Goal: Information Seeking & Learning: Check status

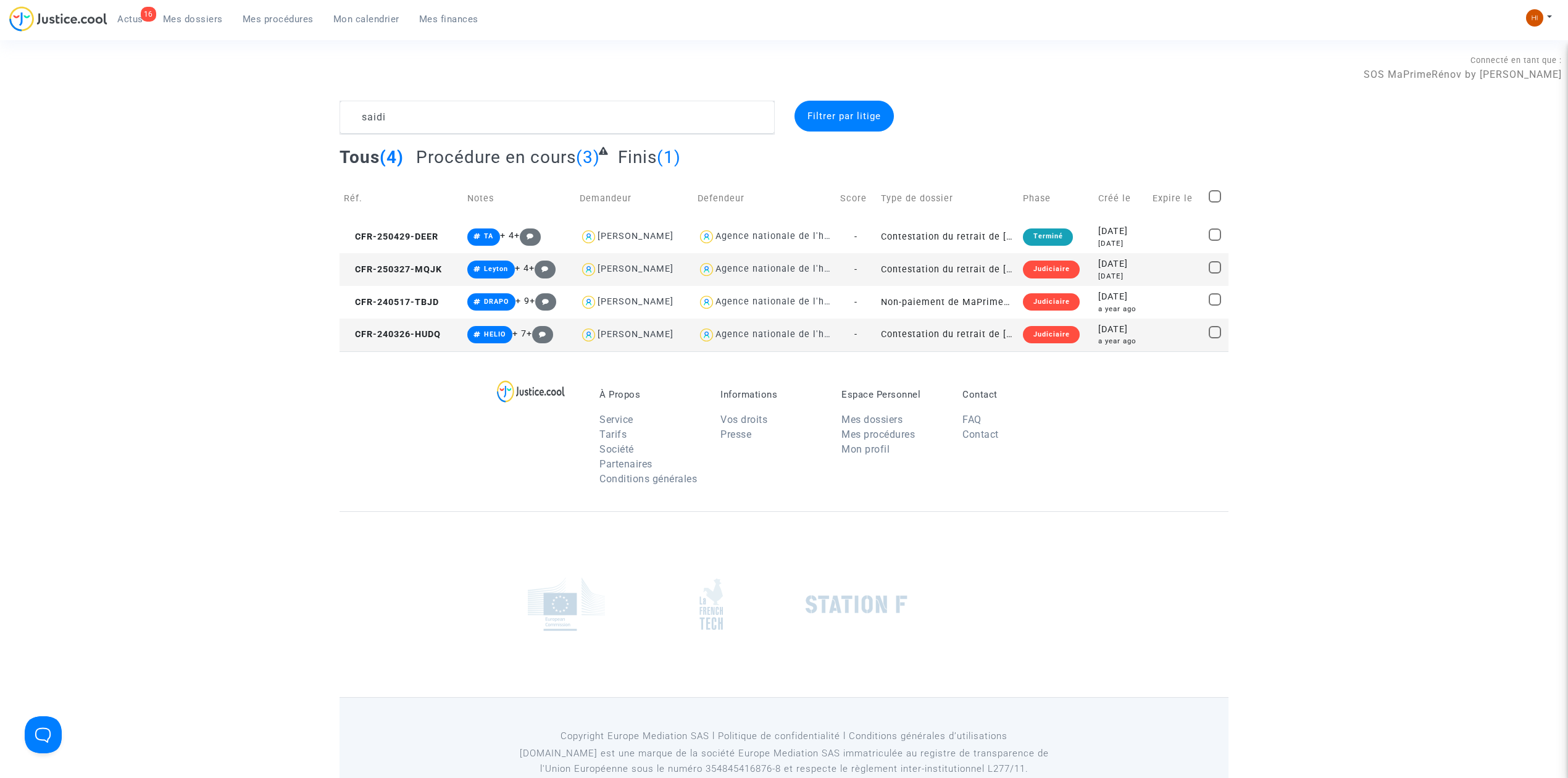
drag, startPoint x: 480, startPoint y: 131, endPoint x: 177, endPoint y: 133, distance: 303.0
click at [180, 132] on div "saidi Filtrer par litige Tous (4) Procédure en cours (3) Finis (1) Réf. Notes D…" at bounding box center [784, 226] width 1568 height 250
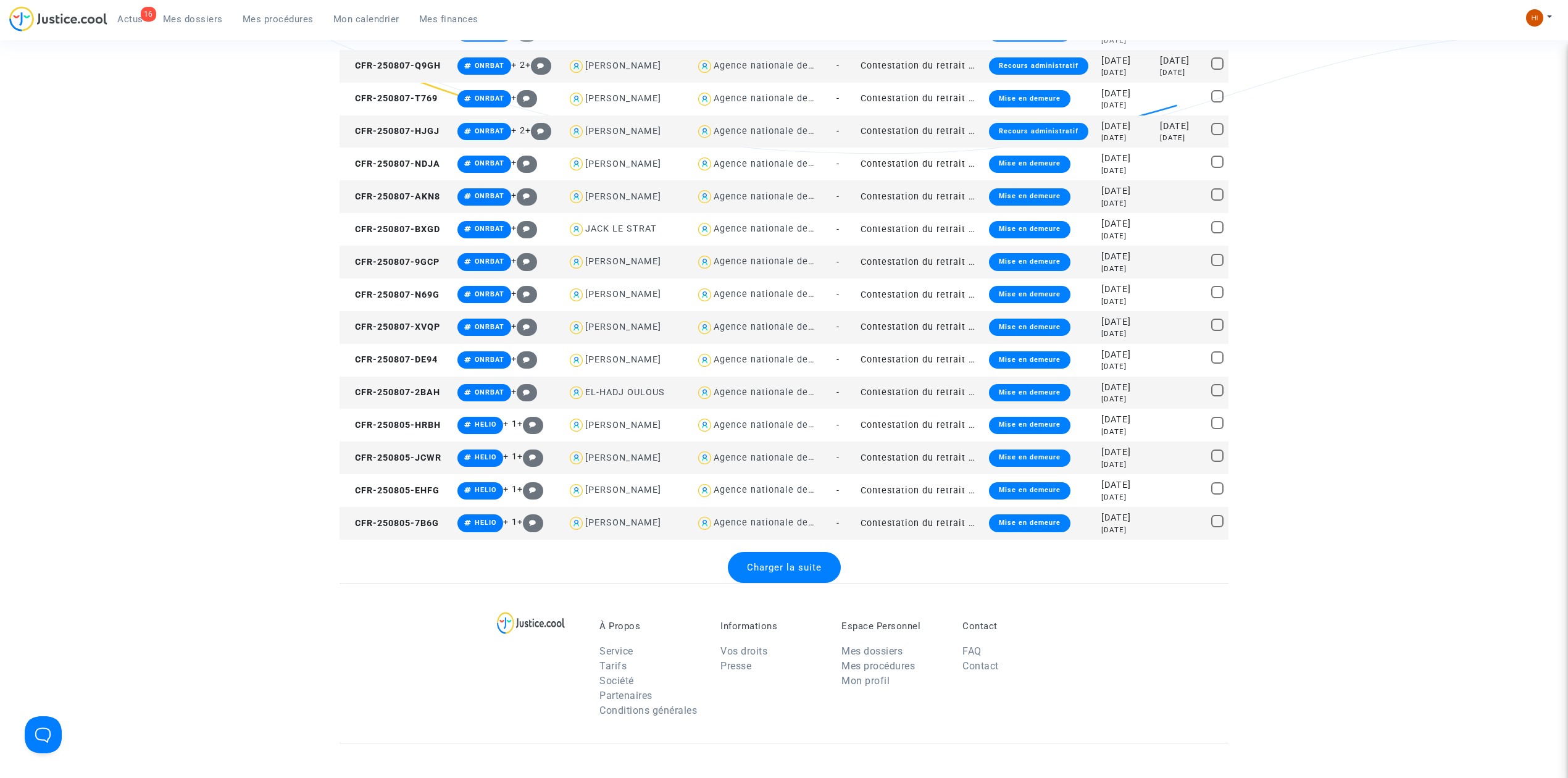
scroll to position [1481, 0]
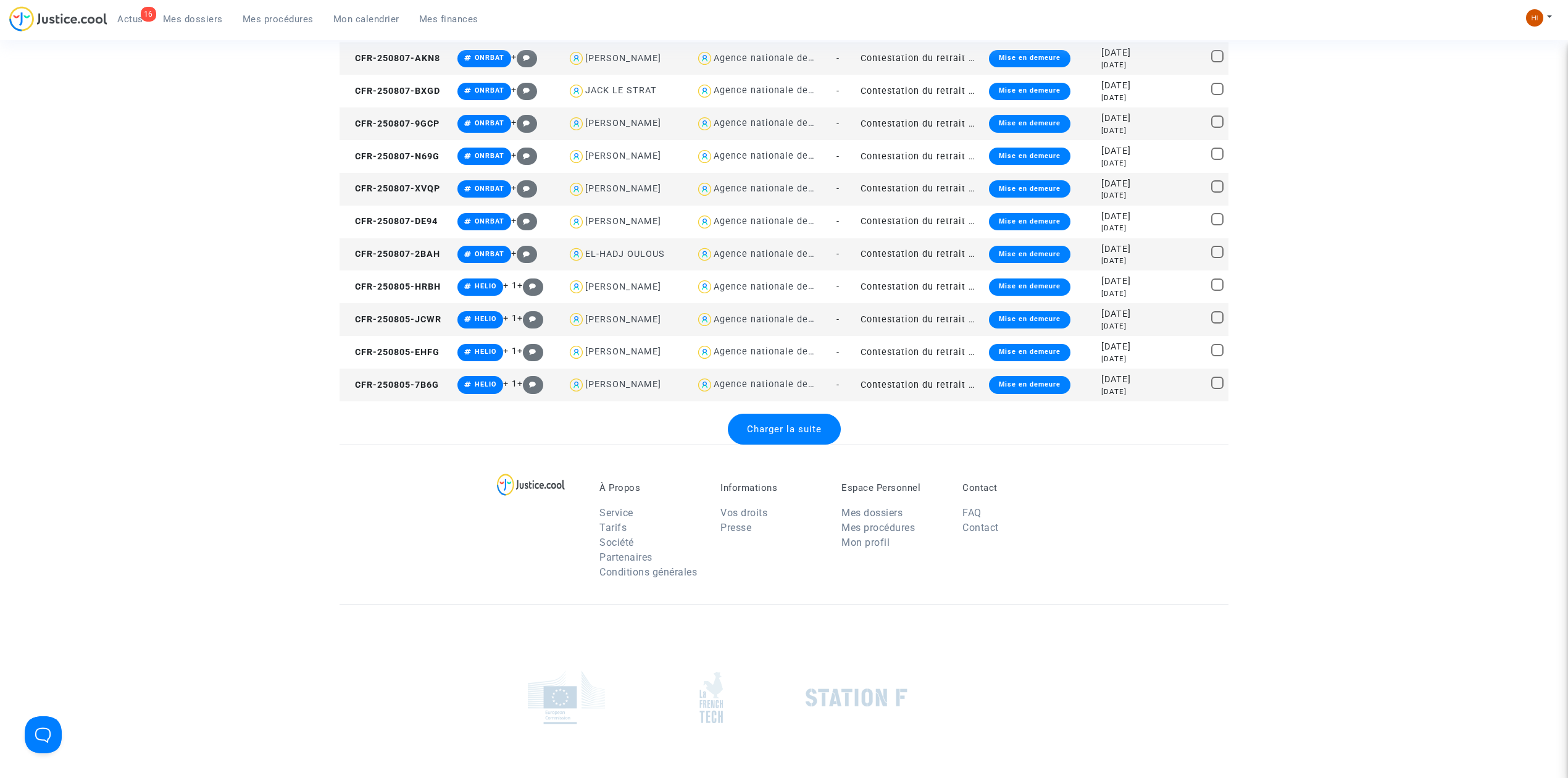
click at [749, 441] on div "Charger la suite" at bounding box center [784, 429] width 113 height 31
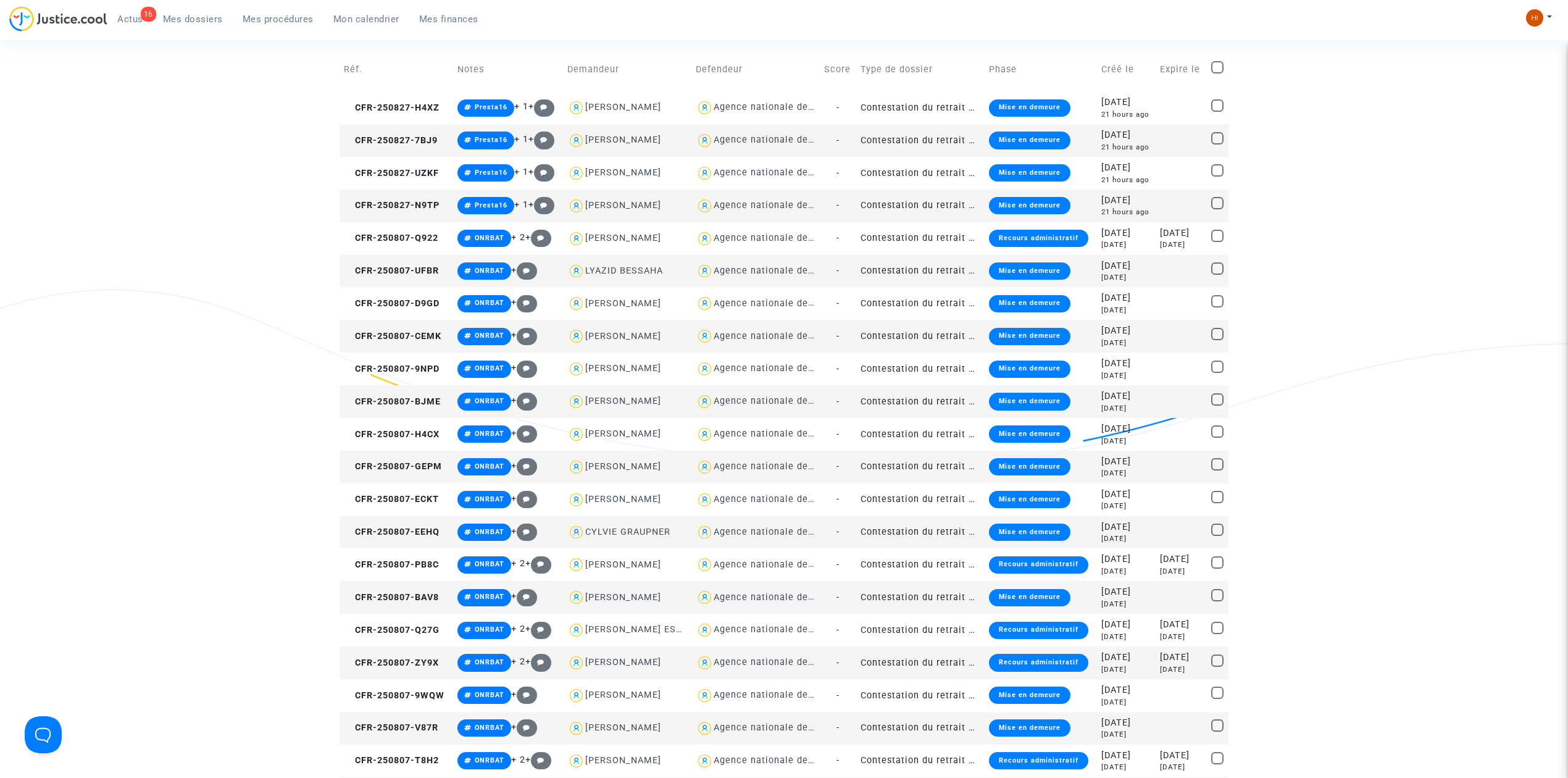
scroll to position [0, 0]
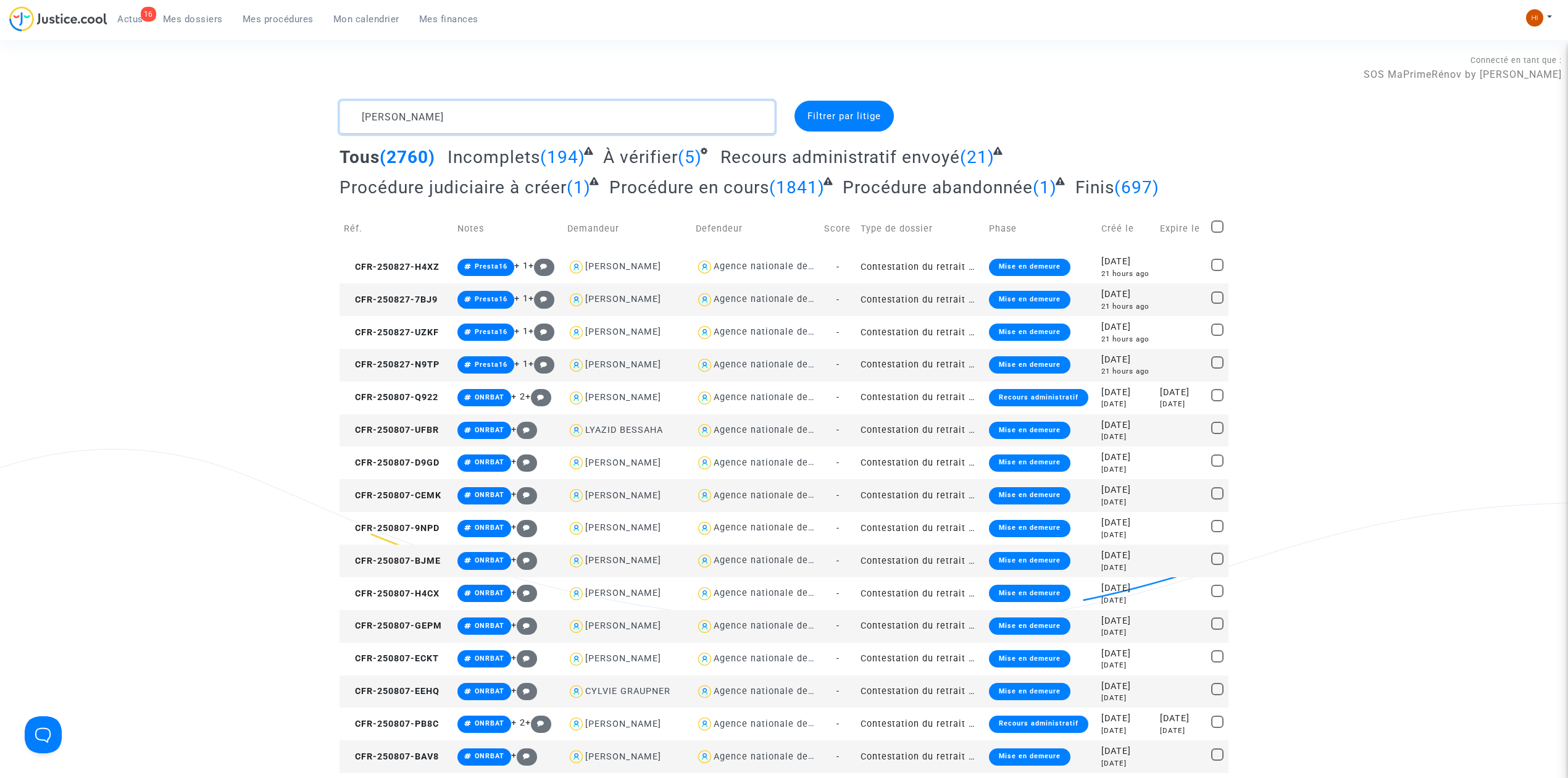
click at [747, 117] on textarea at bounding box center [557, 117] width 435 height 33
click at [539, 114] on textarea at bounding box center [557, 117] width 435 height 33
click at [437, 112] on textarea at bounding box center [557, 117] width 435 height 33
type textarea "saïdi kamel"
click at [516, 158] on span "Incomplets" at bounding box center [494, 157] width 93 height 21
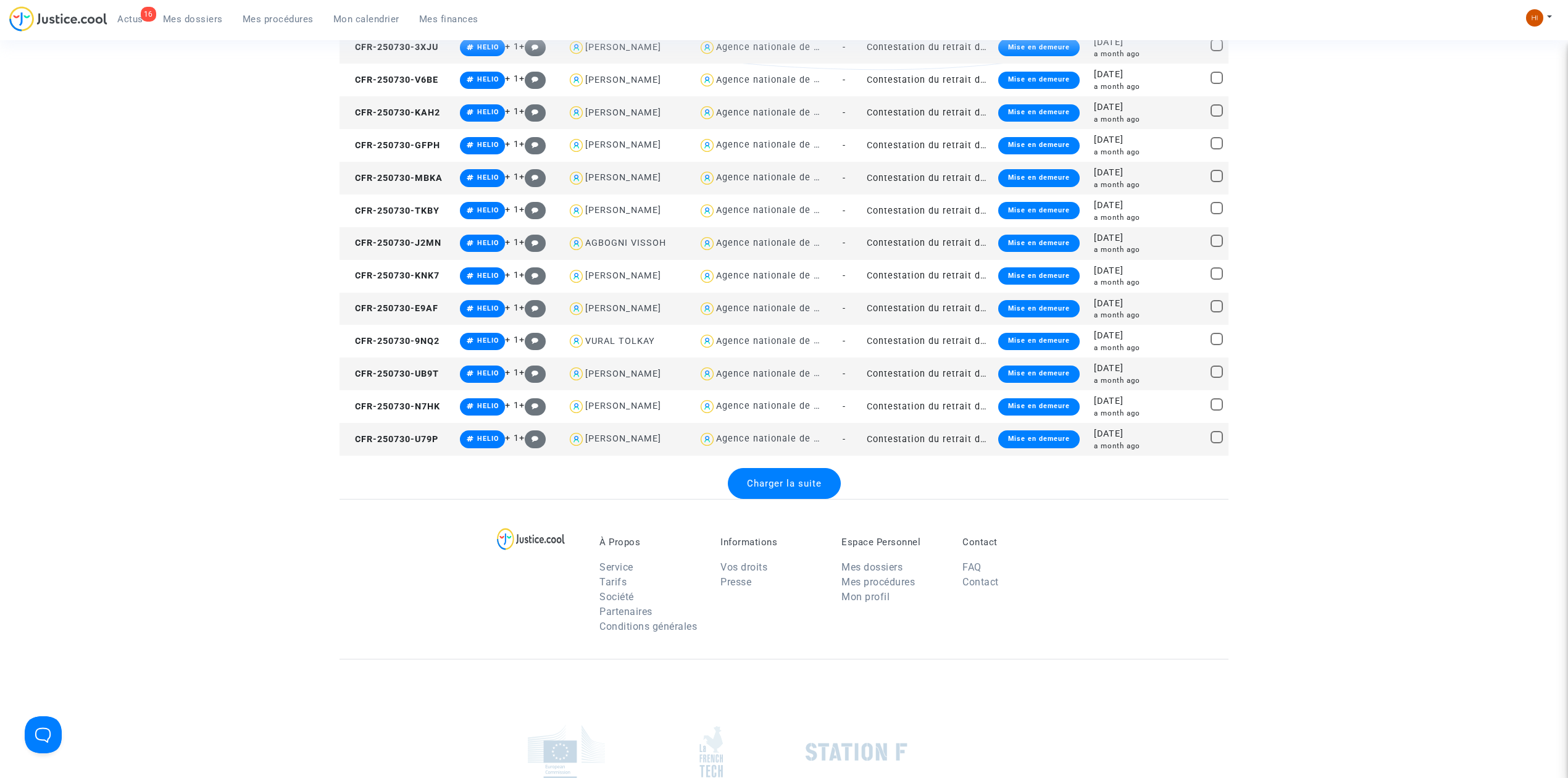
scroll to position [1481, 0]
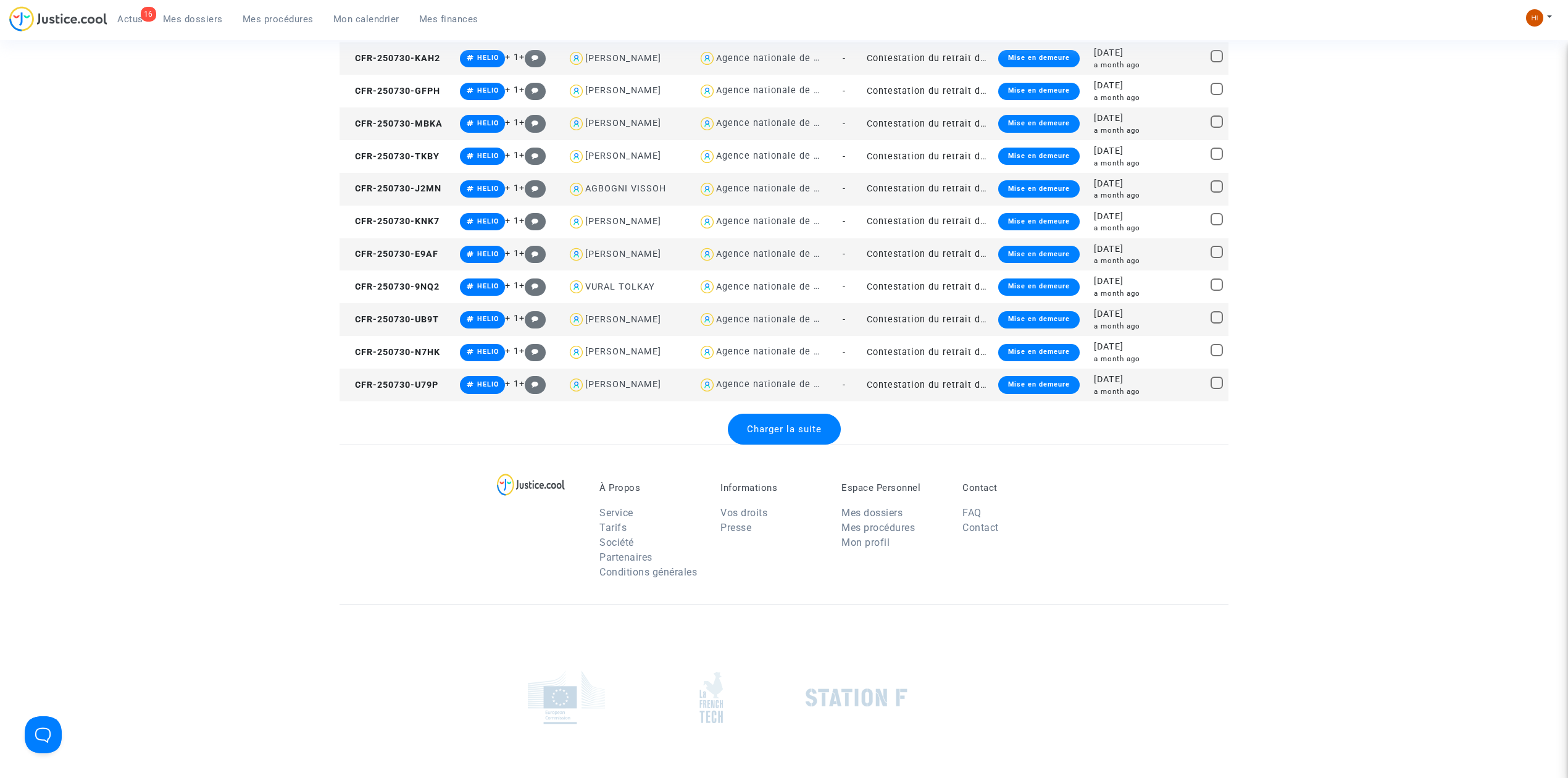
click at [757, 436] on div "Charger la suite" at bounding box center [784, 429] width 113 height 31
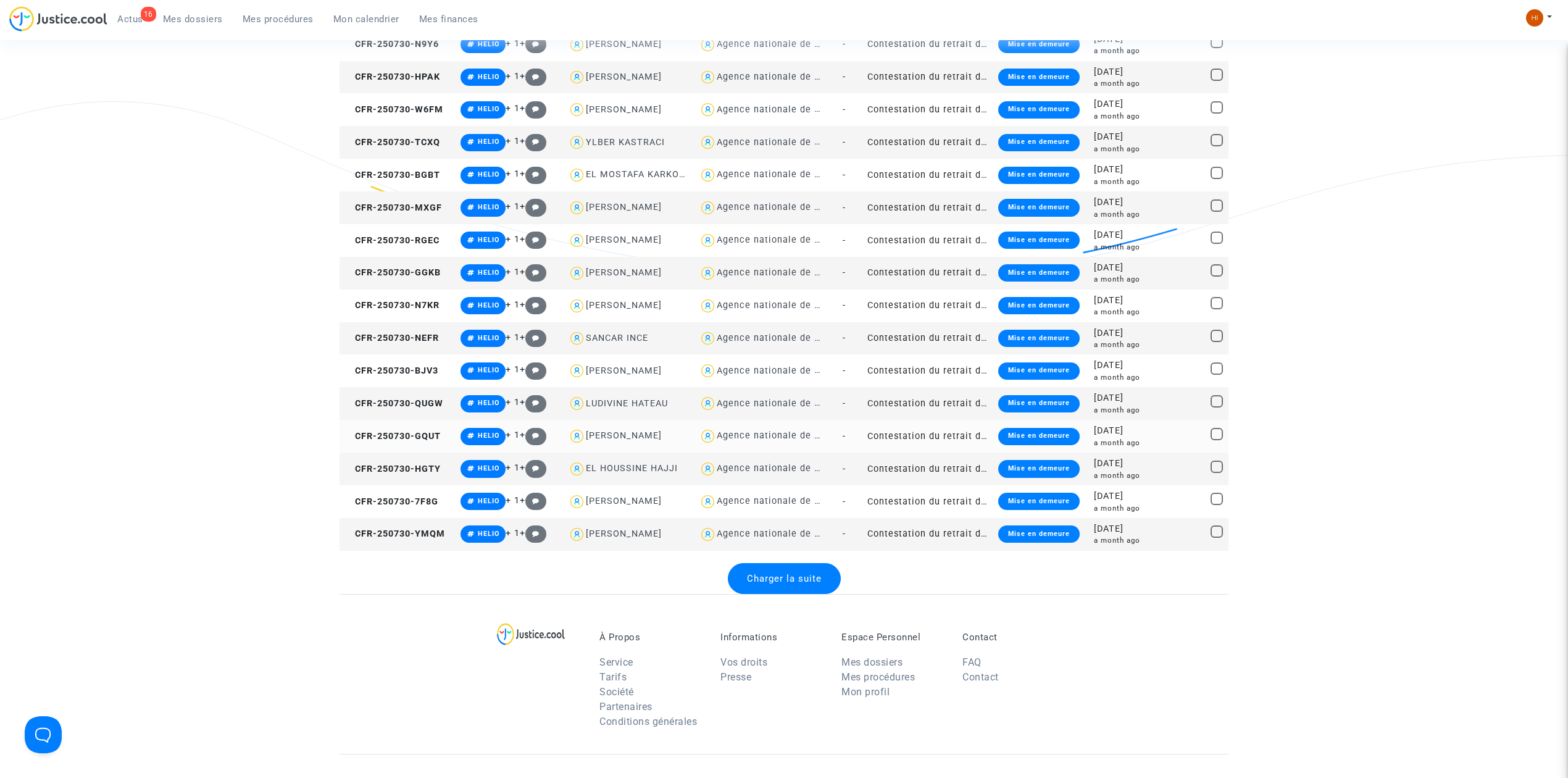
scroll to position [2963, 0]
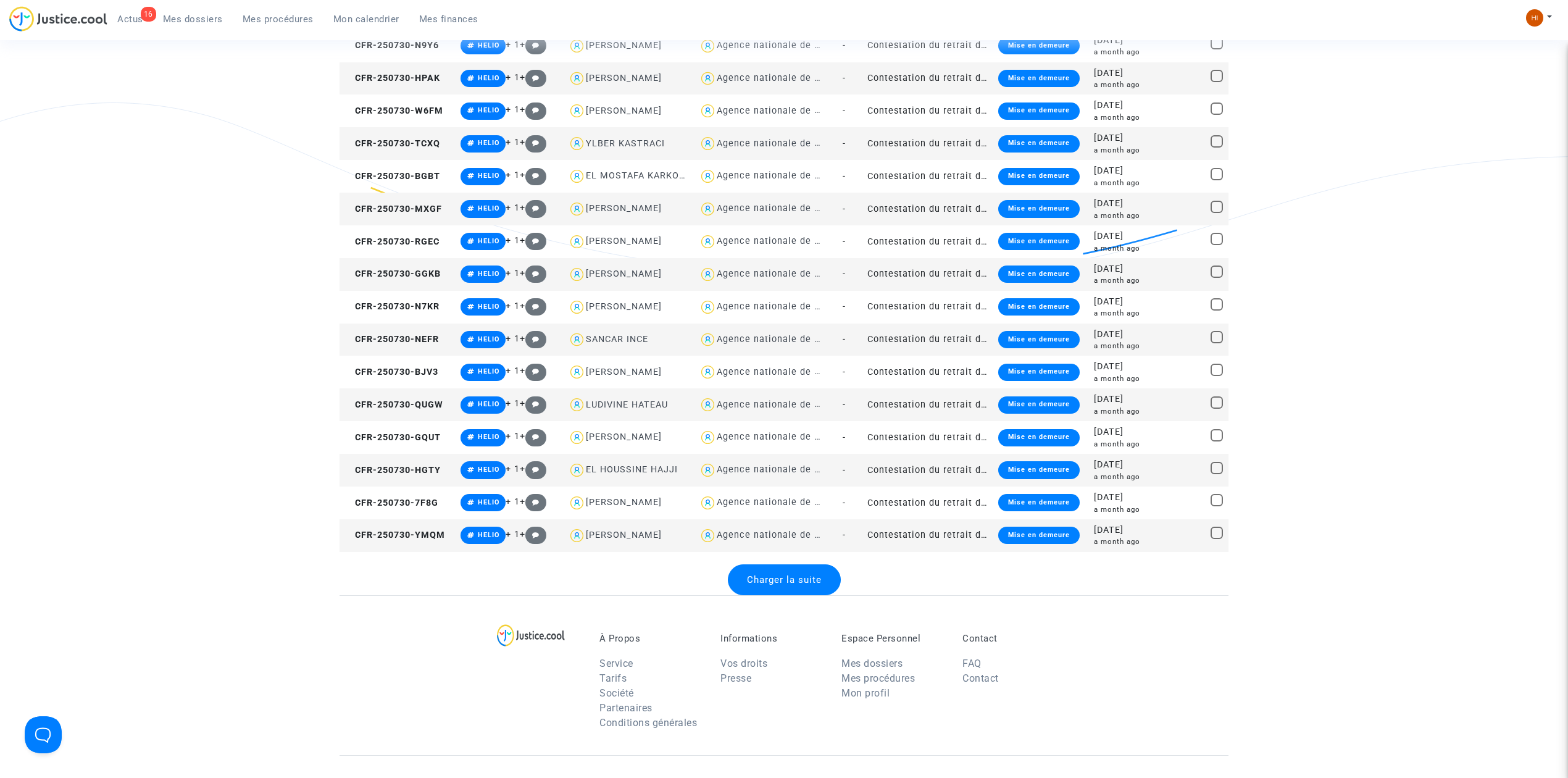
click at [800, 581] on span "Charger la suite" at bounding box center [784, 580] width 75 height 11
click at [803, 564] on div "Charger la suite" at bounding box center [784, 580] width 126 height 31
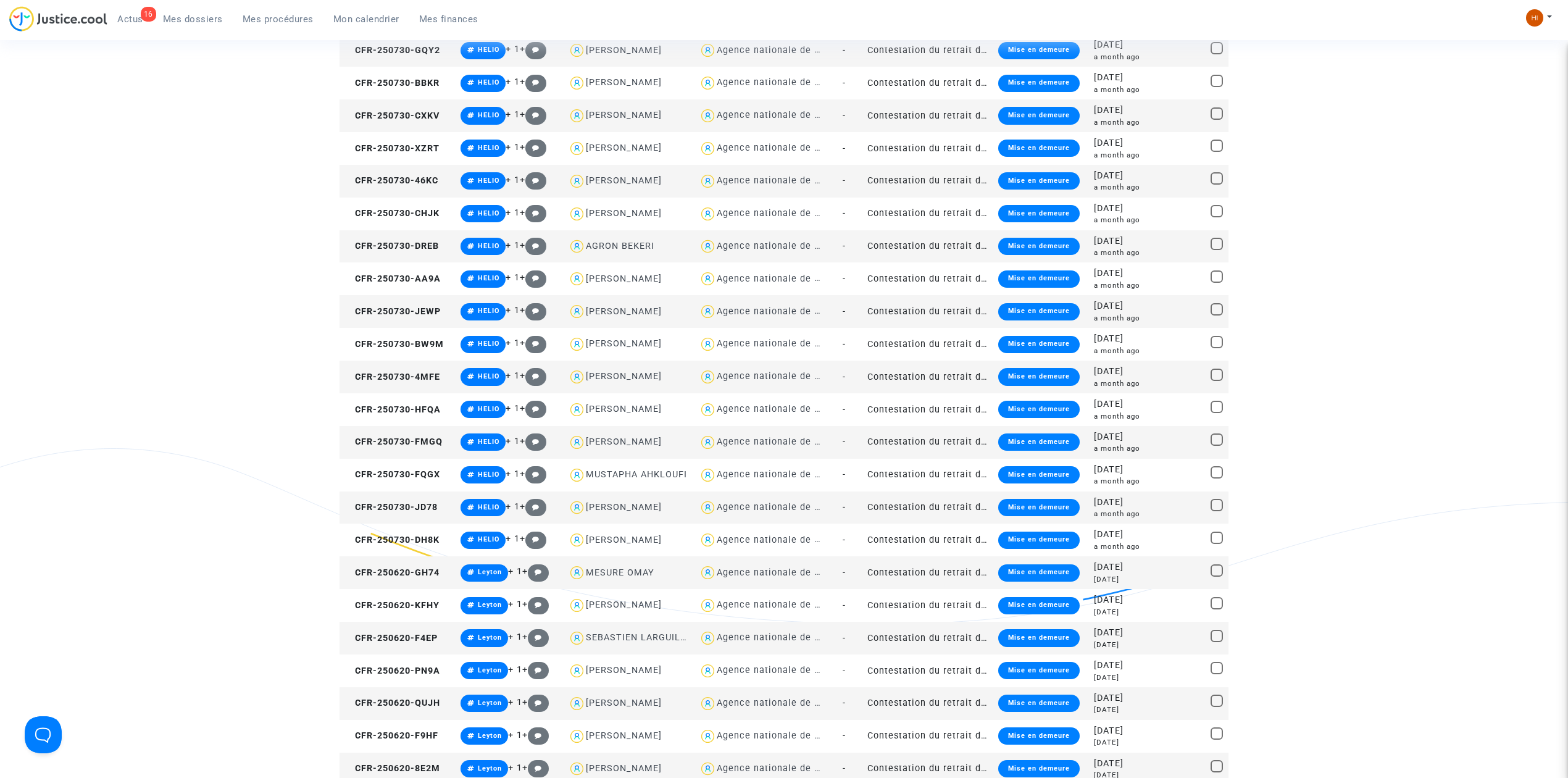
scroll to position [4773, 0]
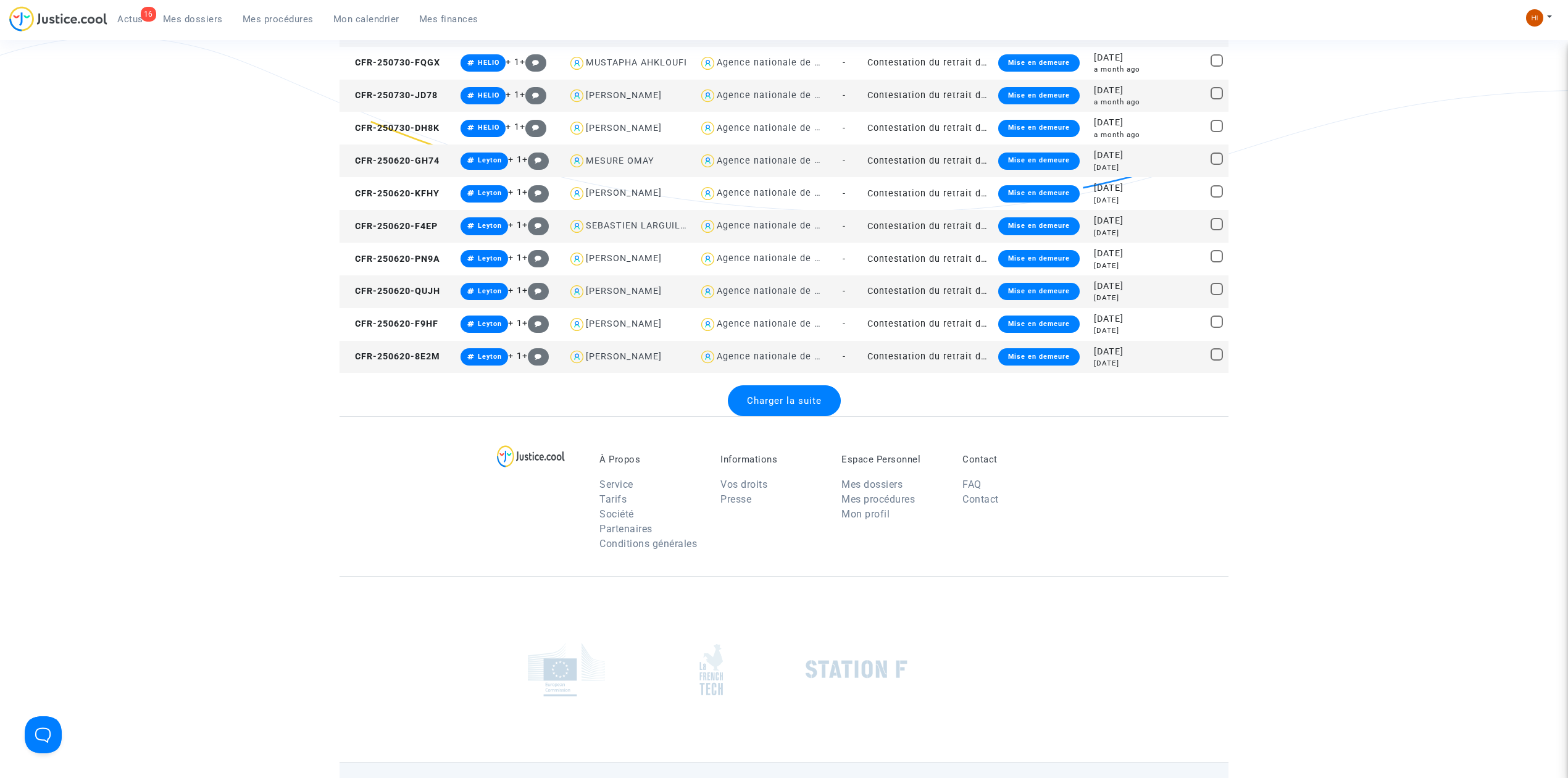
click at [761, 403] on span "Charger la suite" at bounding box center [784, 401] width 75 height 11
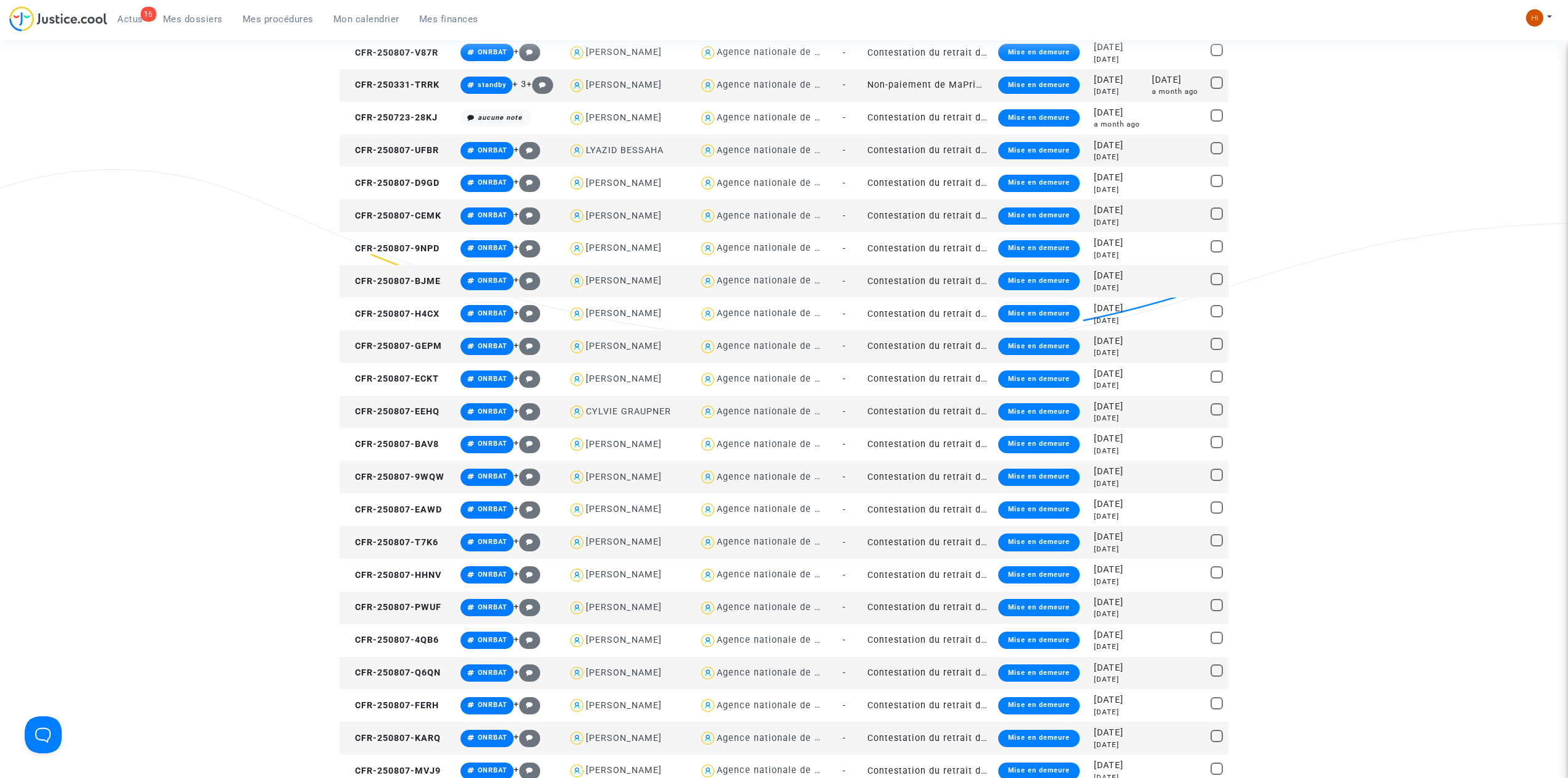
scroll to position [0, 0]
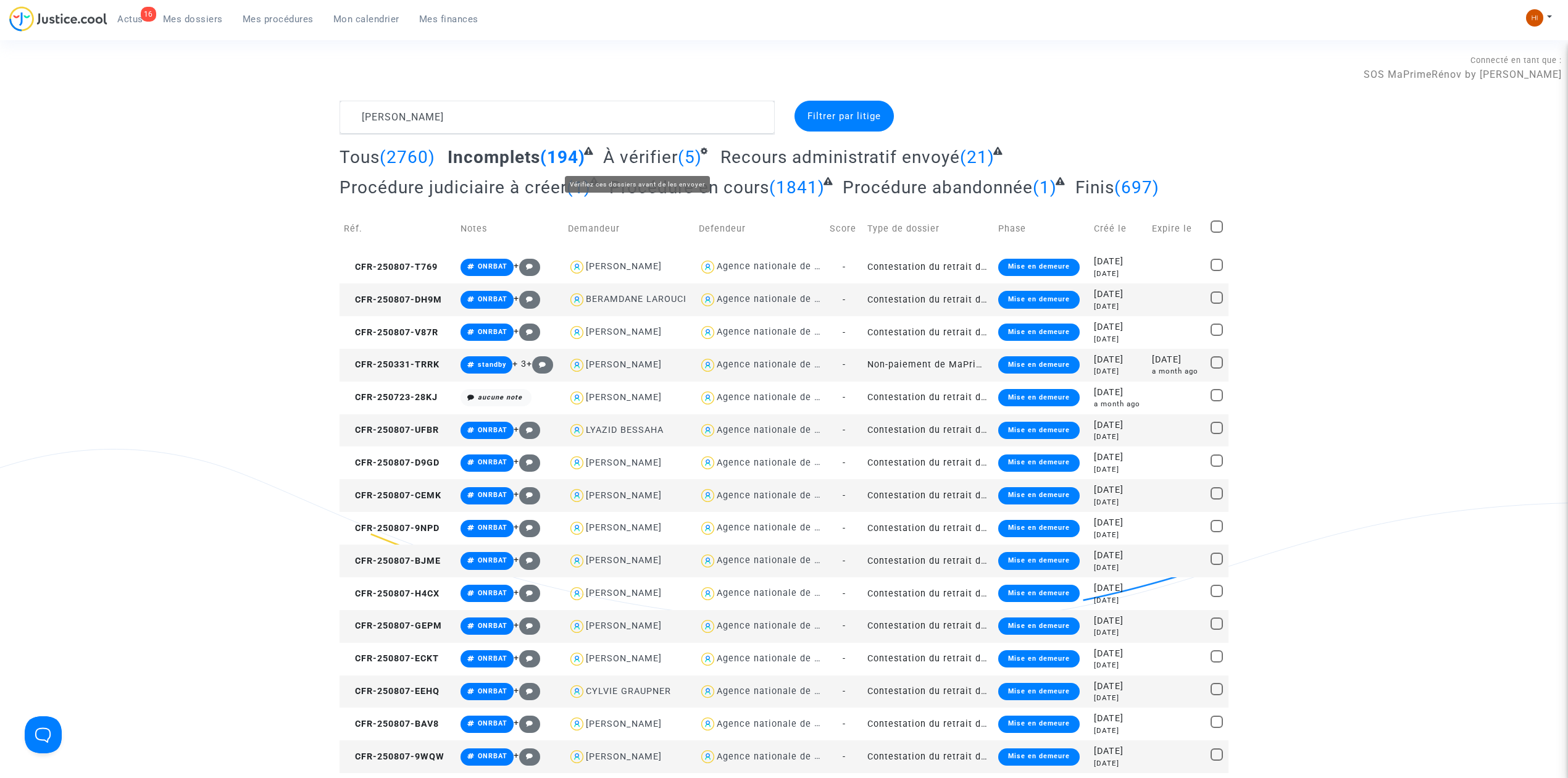
click at [627, 153] on span "À vérifier" at bounding box center [641, 157] width 75 height 21
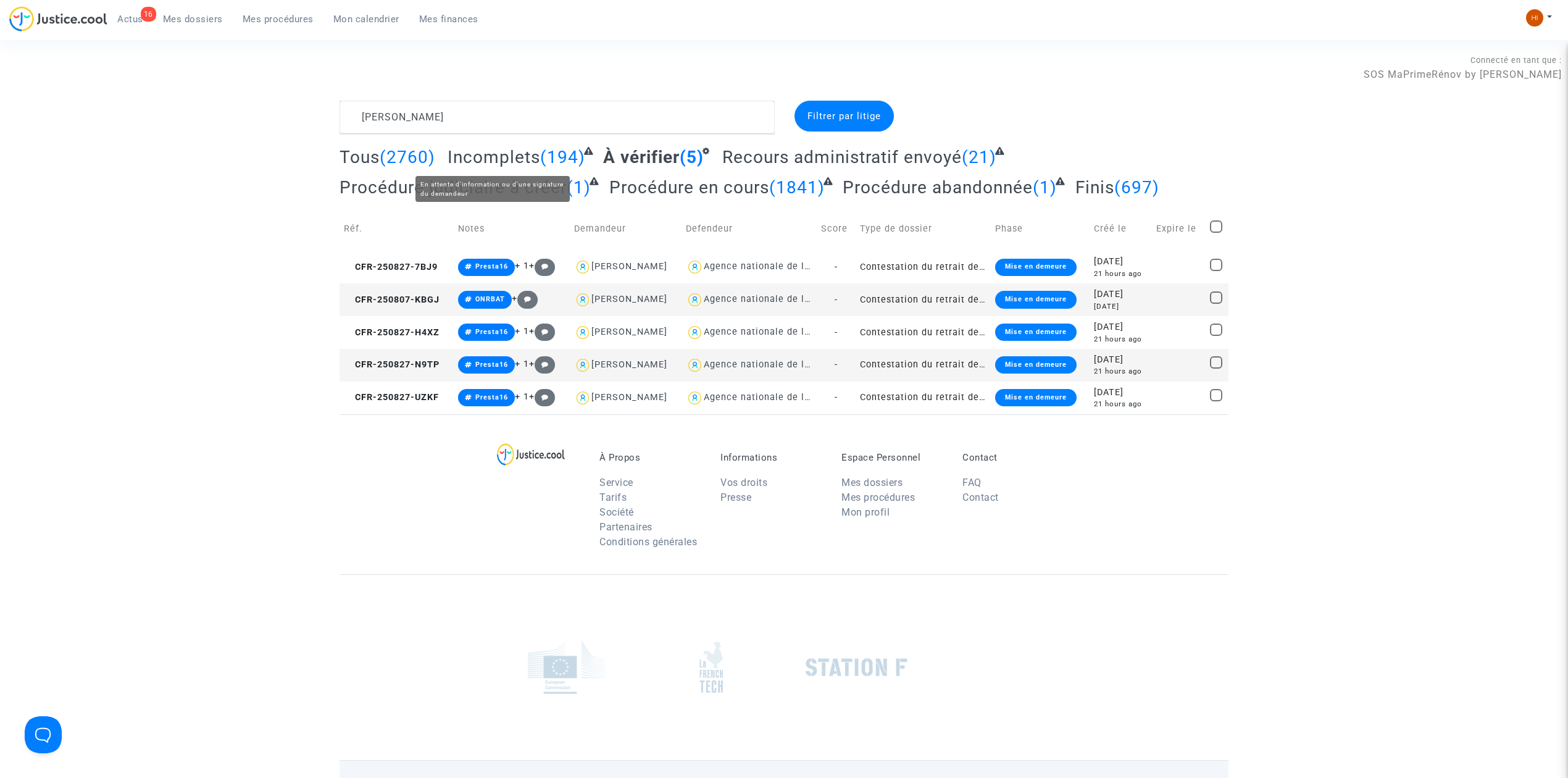
click at [513, 149] on span "Incomplets" at bounding box center [494, 157] width 93 height 21
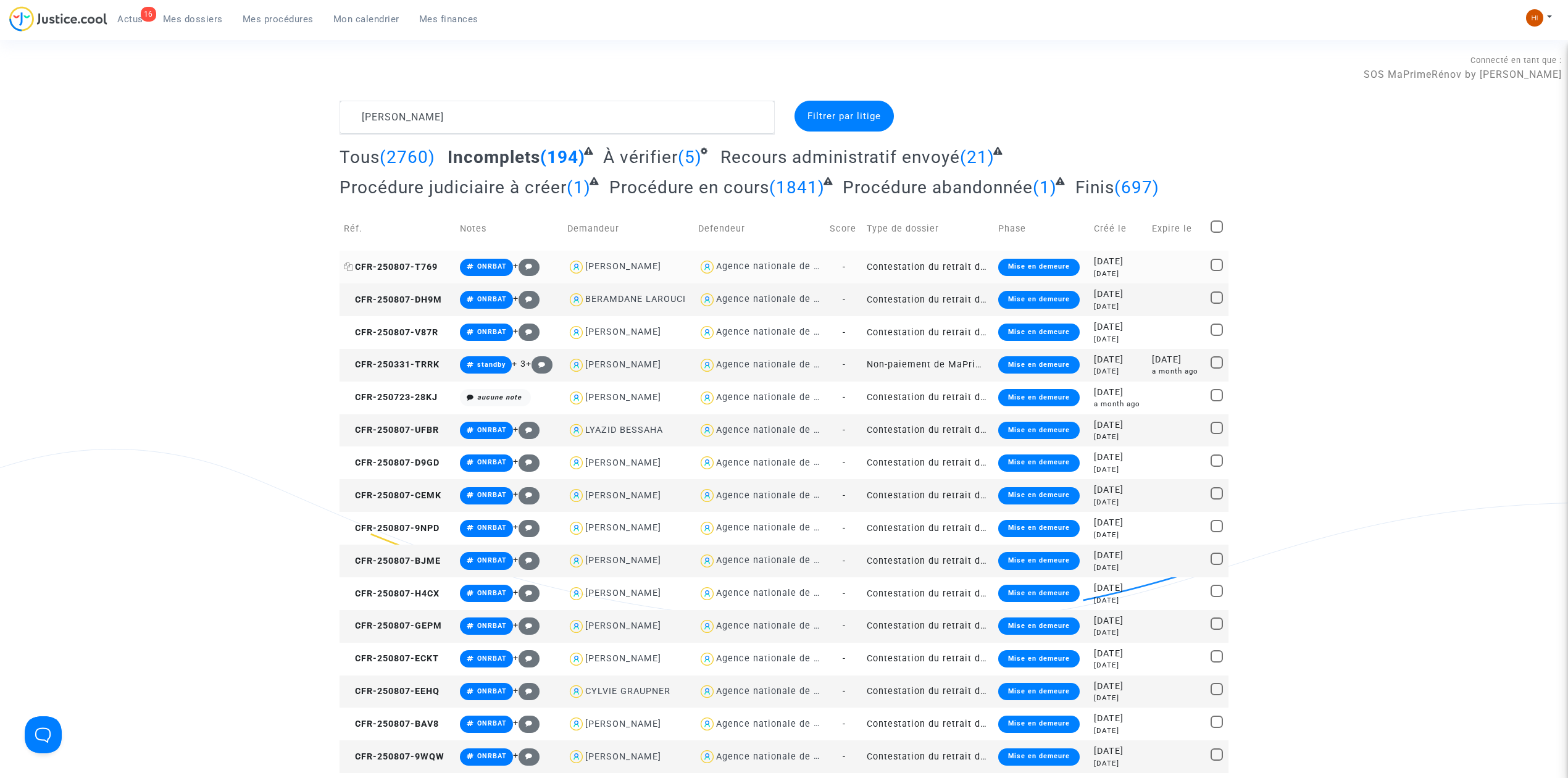
click at [421, 267] on span "CFR-250807-T769" at bounding box center [390, 267] width 94 height 11
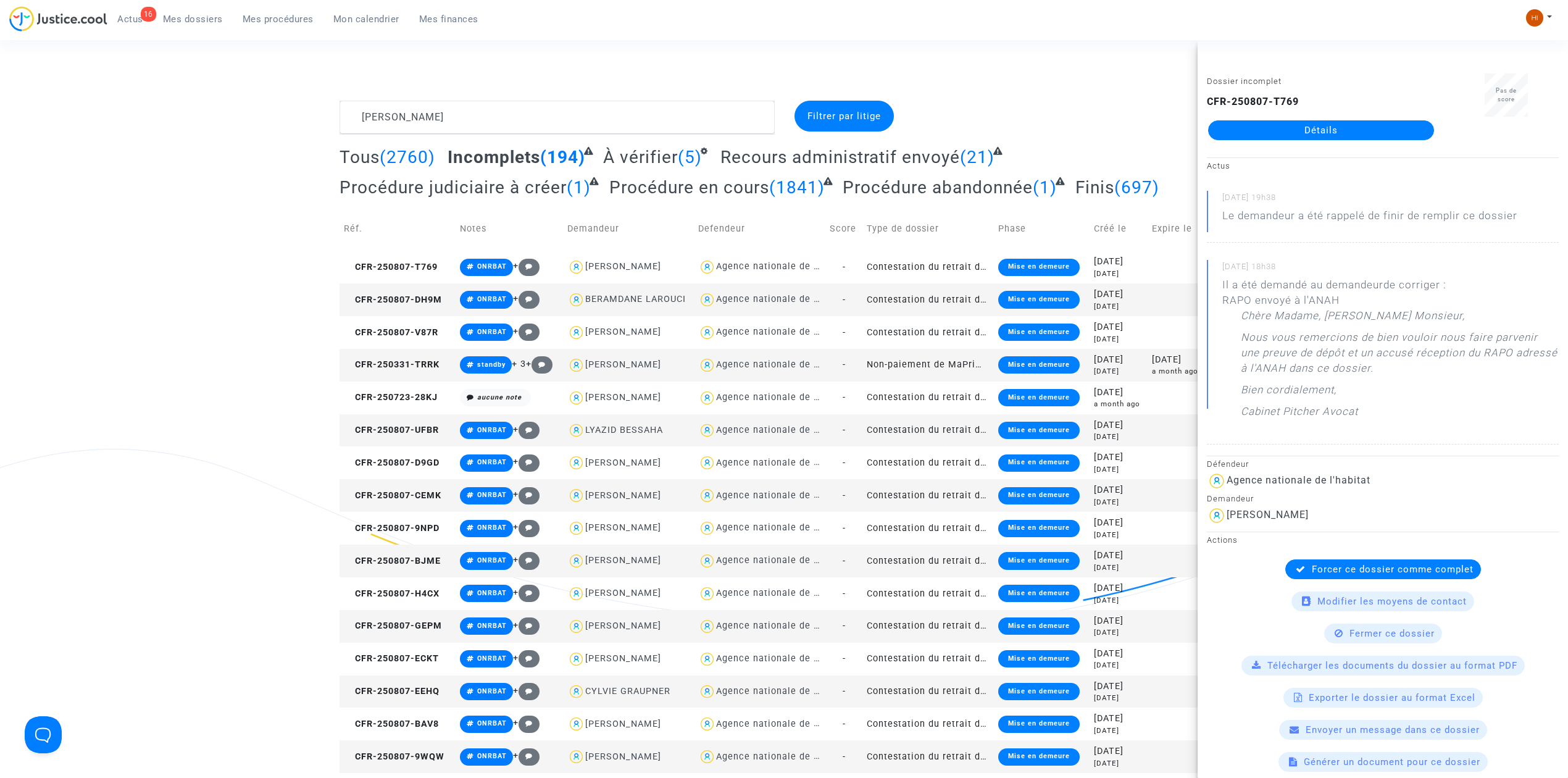
click at [419, 305] on td "CFR-250807-DH9M" at bounding box center [397, 300] width 116 height 33
click at [431, 328] on span "CFR-250807-V87R" at bounding box center [391, 332] width 95 height 11
click at [860, 121] on span "Filtrer par litige" at bounding box center [844, 116] width 74 height 11
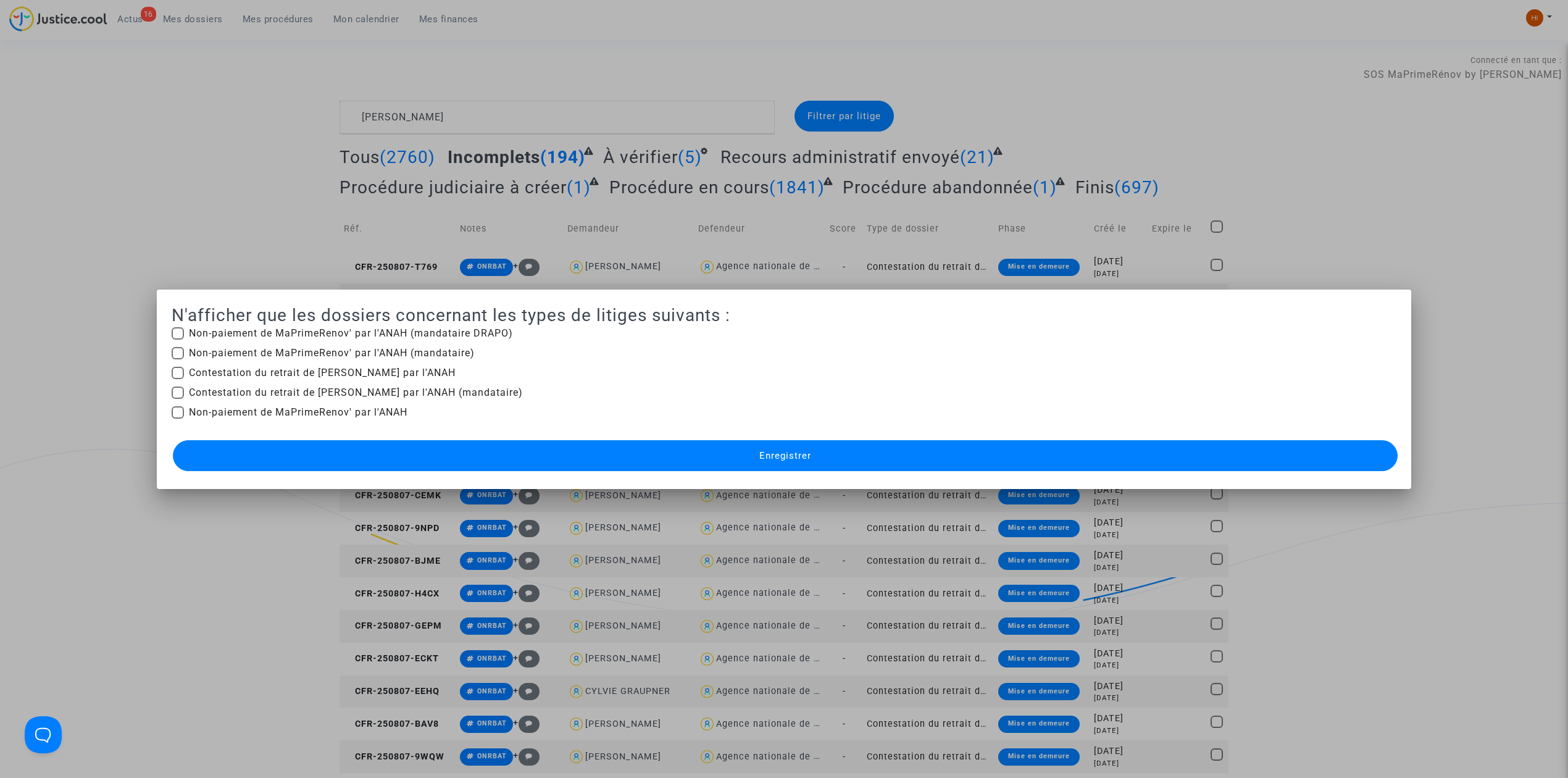
click at [172, 371] on span at bounding box center [178, 372] width 12 height 12
click at [177, 379] on input "Contestation du retrait de MaPrimeRénov par l'ANAH" at bounding box center [177, 379] width 1 height 1
checkbox input "true"
click at [285, 470] on button "Enregistrer" at bounding box center [784, 455] width 1224 height 31
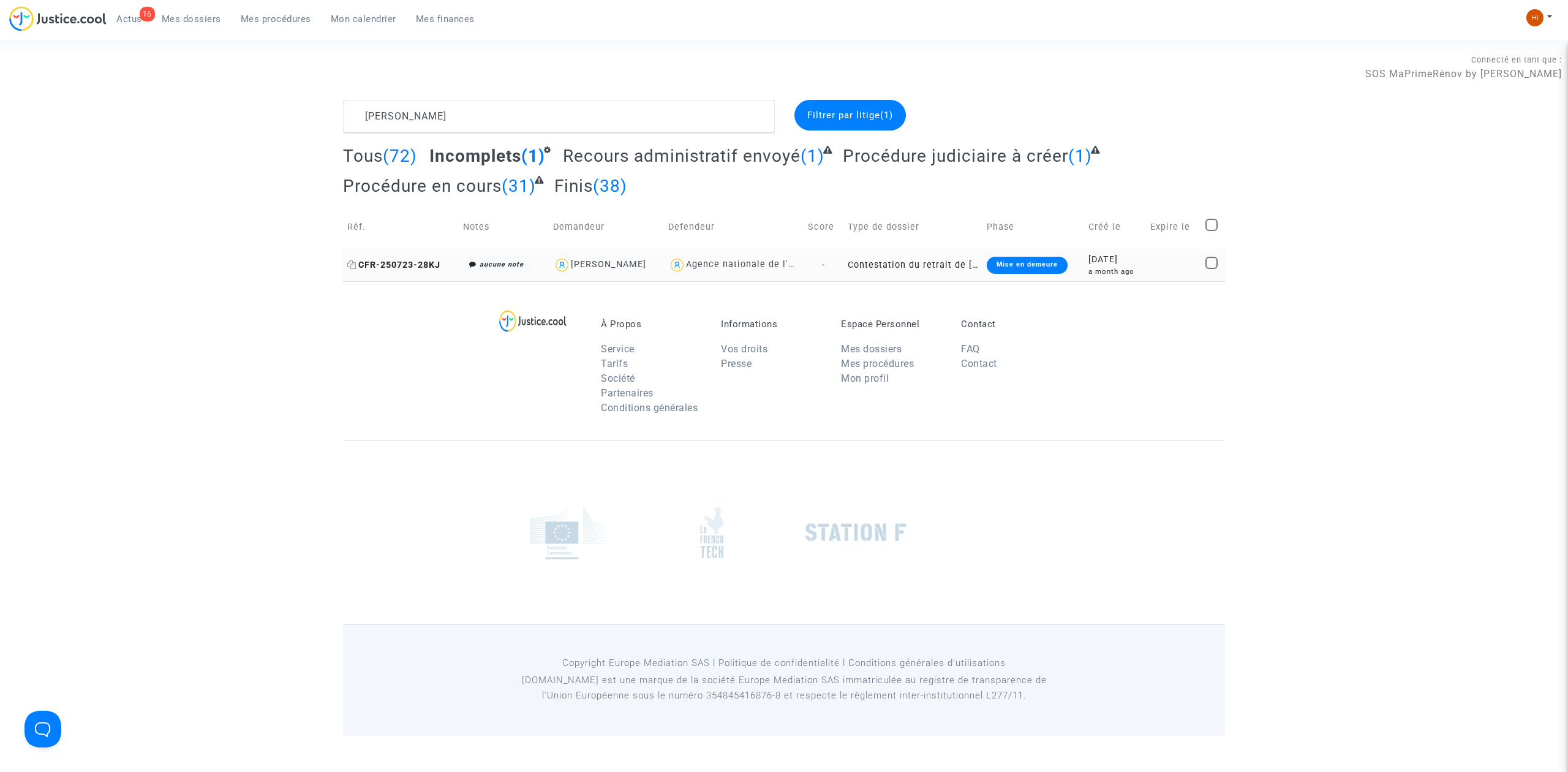
click at [392, 262] on span "CFR-250723-28KJ" at bounding box center [394, 265] width 93 height 11
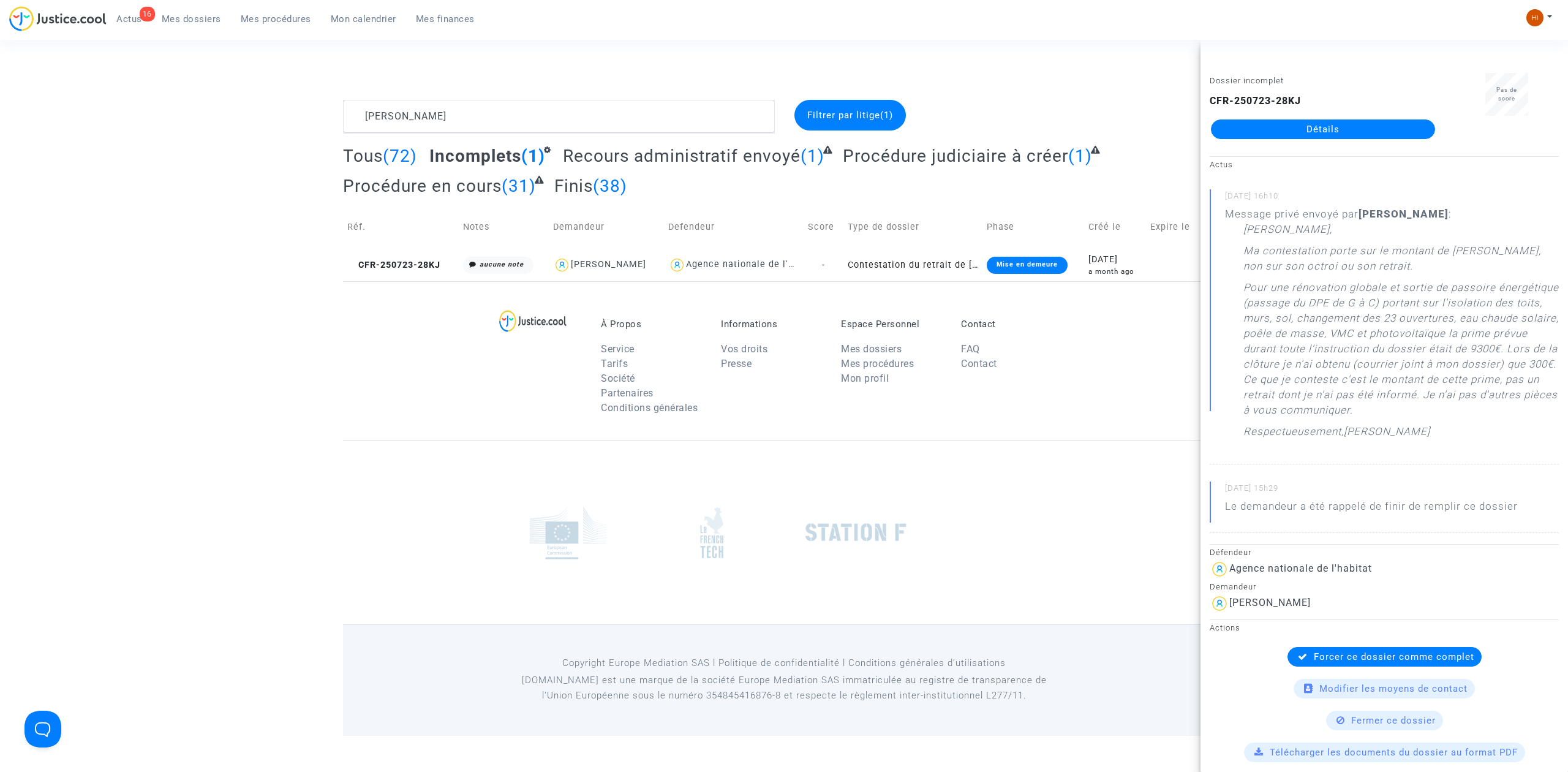
click at [833, 104] on div "Filtrer par litige (1)" at bounding box center [850, 115] width 112 height 31
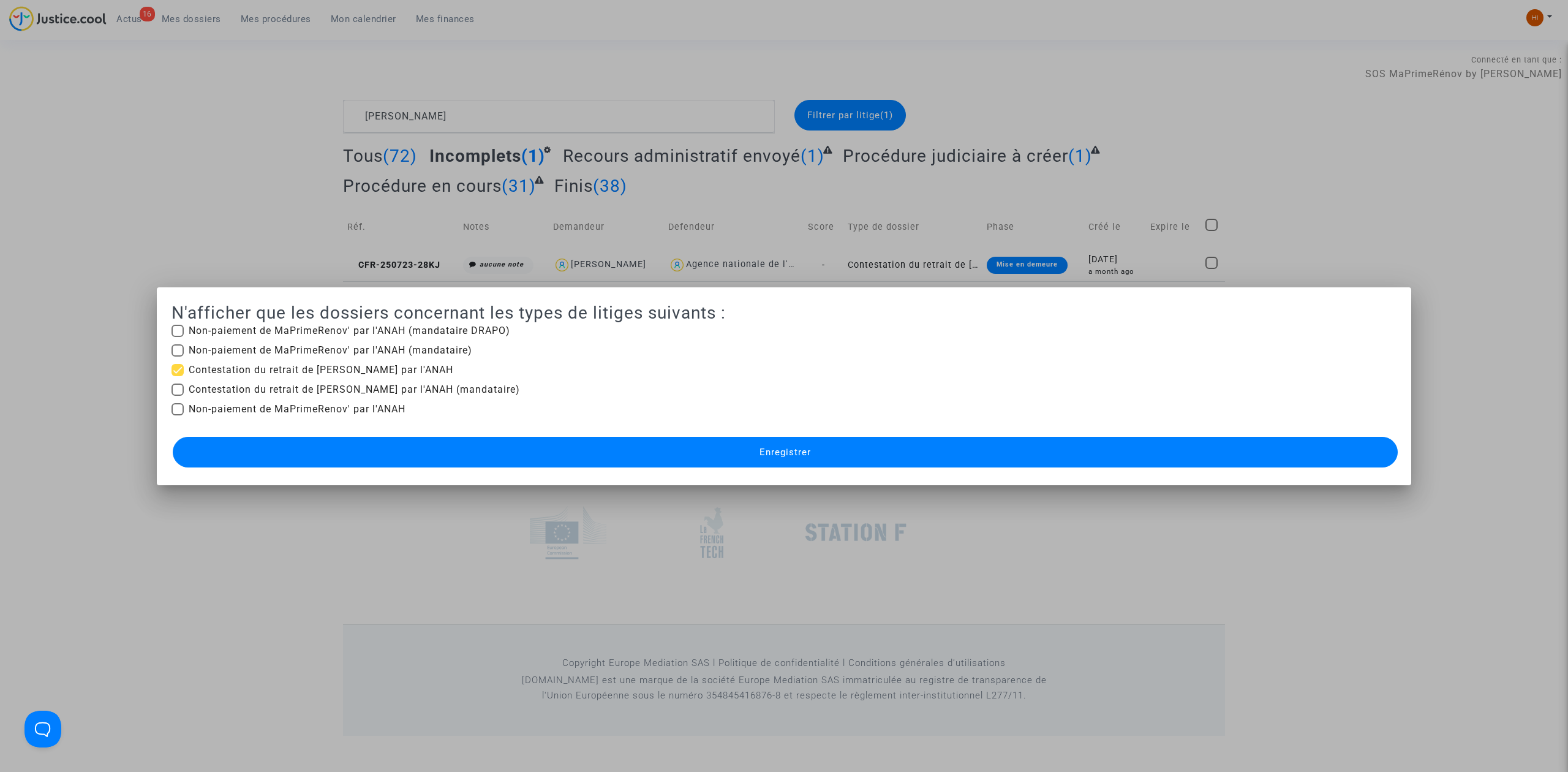
click at [178, 366] on span at bounding box center [177, 369] width 12 height 12
click at [178, 376] on input "Contestation du retrait de MaPrimeRénov par l'ANAH" at bounding box center [177, 376] width 1 height 1
checkbox input "false"
click at [180, 387] on span at bounding box center [177, 389] width 12 height 12
click at [178, 396] on input "Contestation du retrait de [PERSON_NAME] par l'ANAH (mandataire)" at bounding box center [177, 396] width 1 height 1
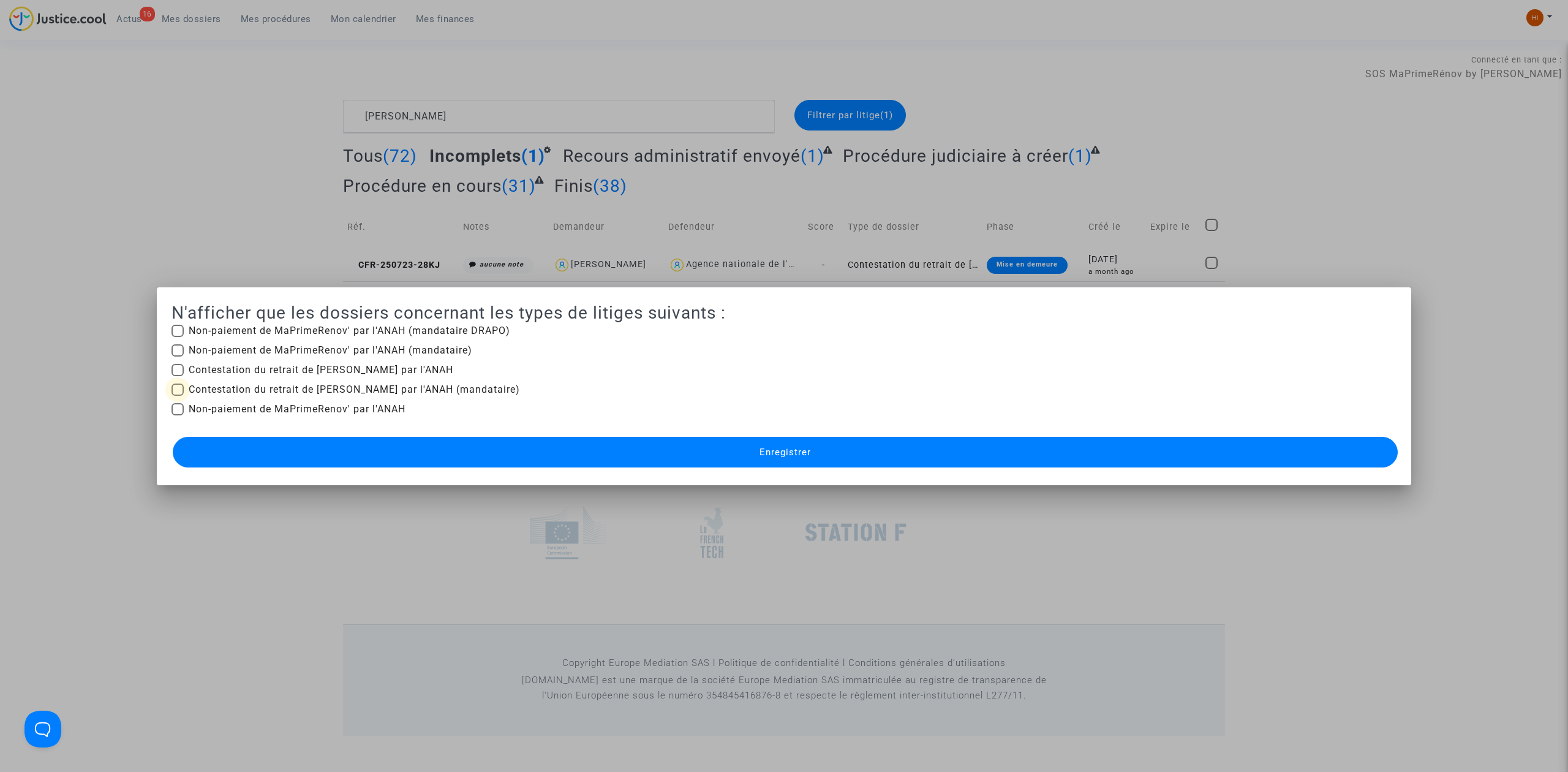
checkbox input "true"
click at [357, 455] on button "Enregistrer" at bounding box center [785, 452] width 1225 height 31
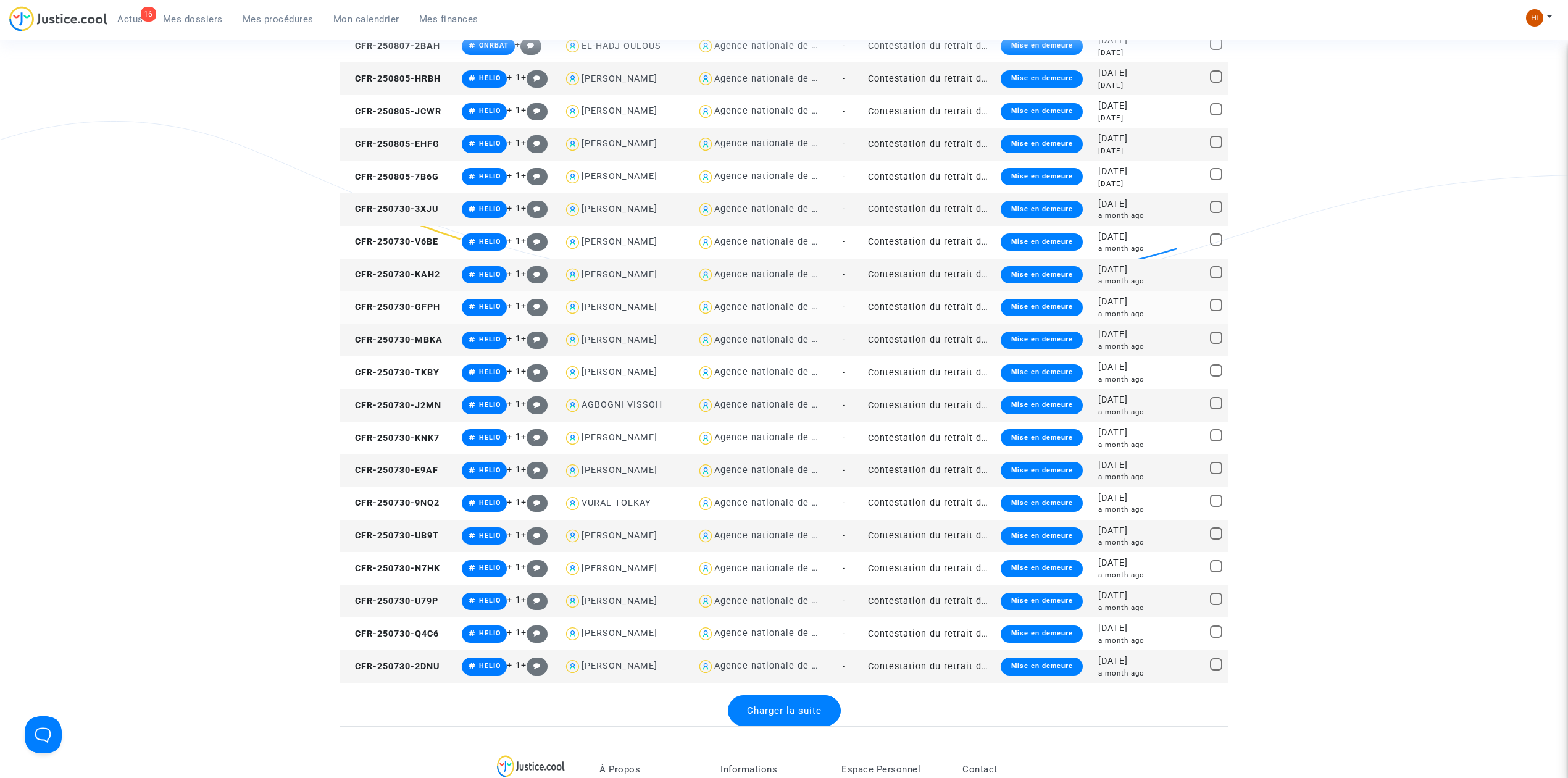
scroll to position [1234, 0]
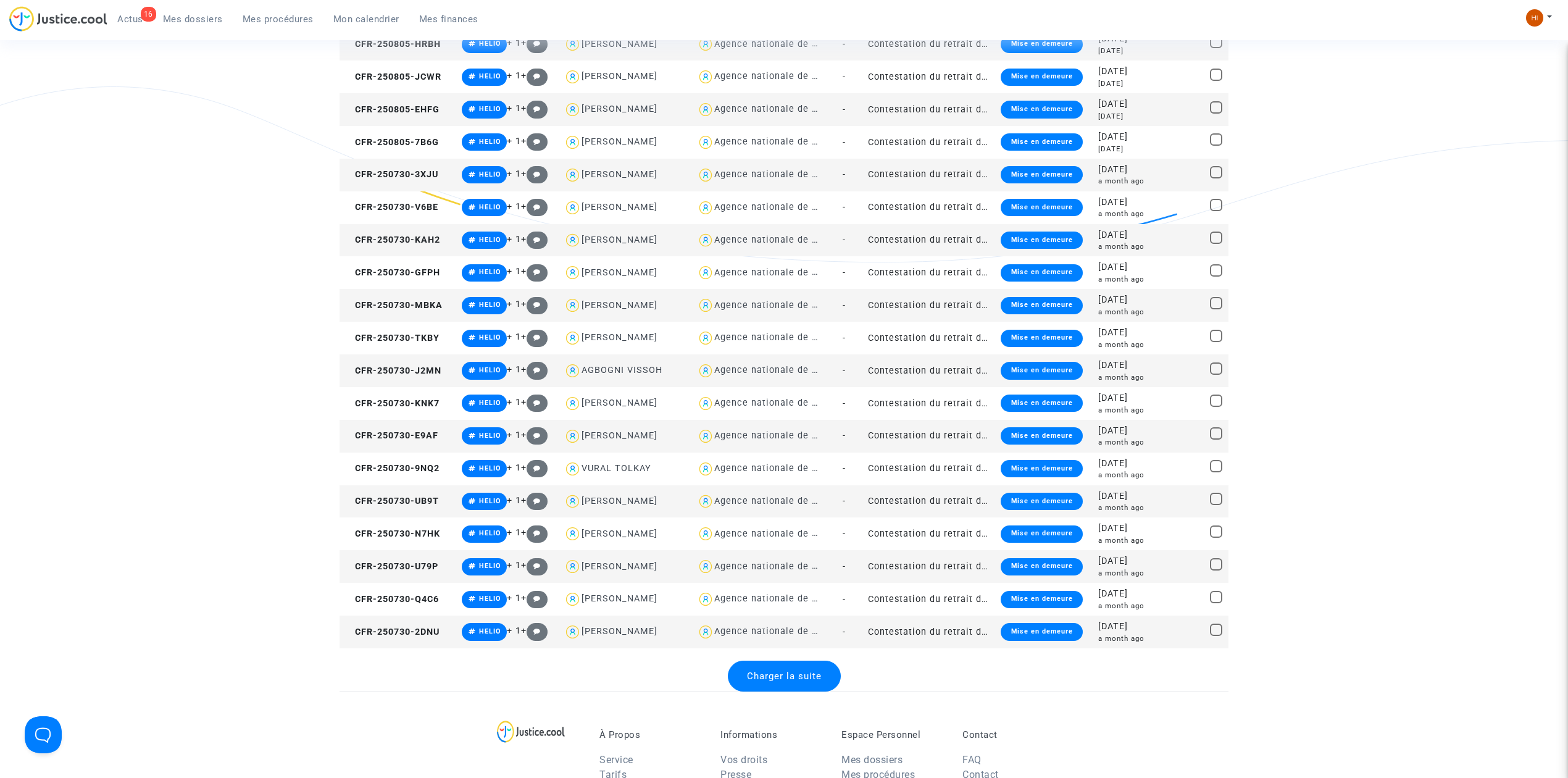
click at [786, 677] on span "Charger la suite" at bounding box center [784, 676] width 75 height 11
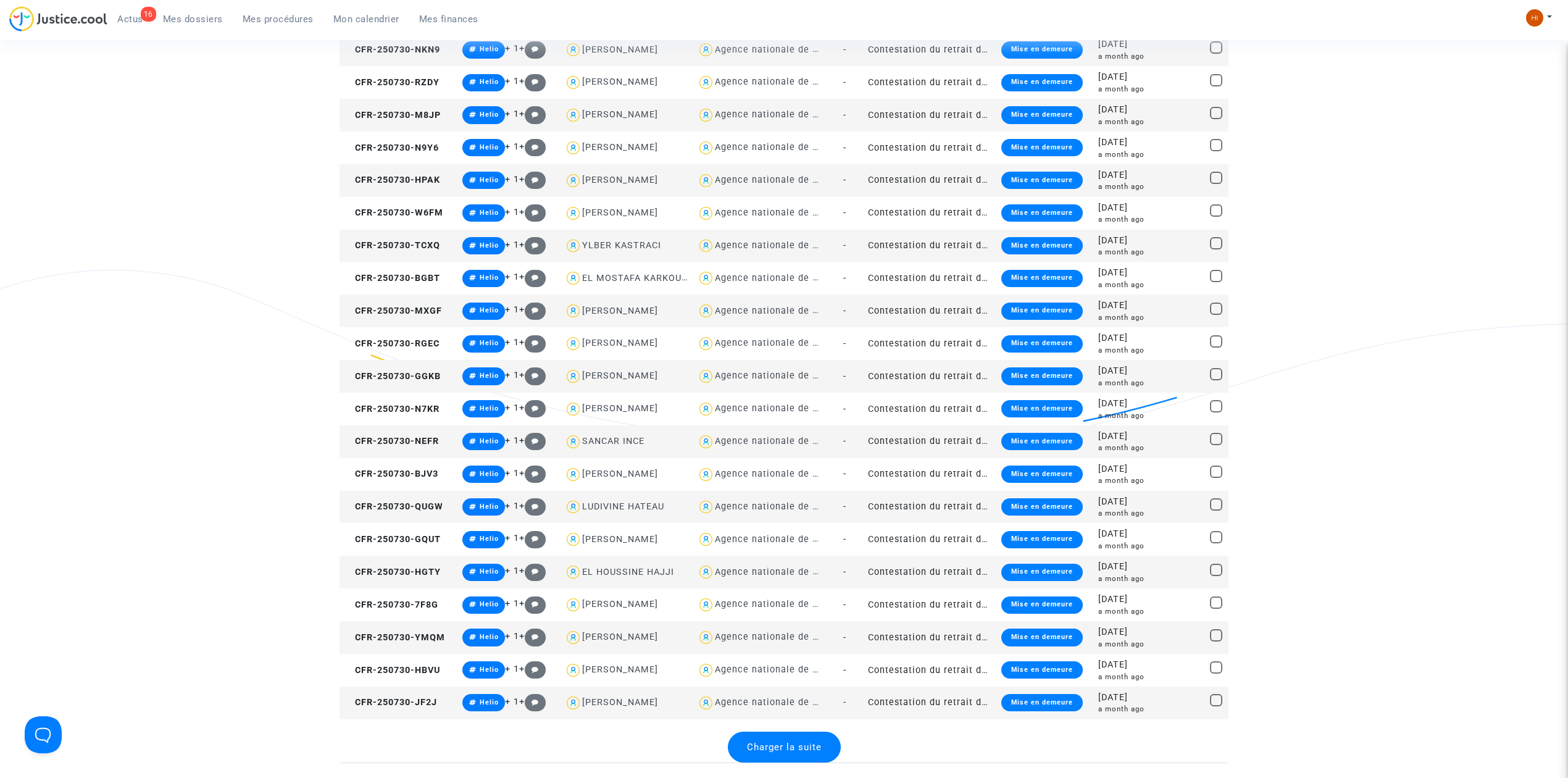
scroll to position [2798, 0]
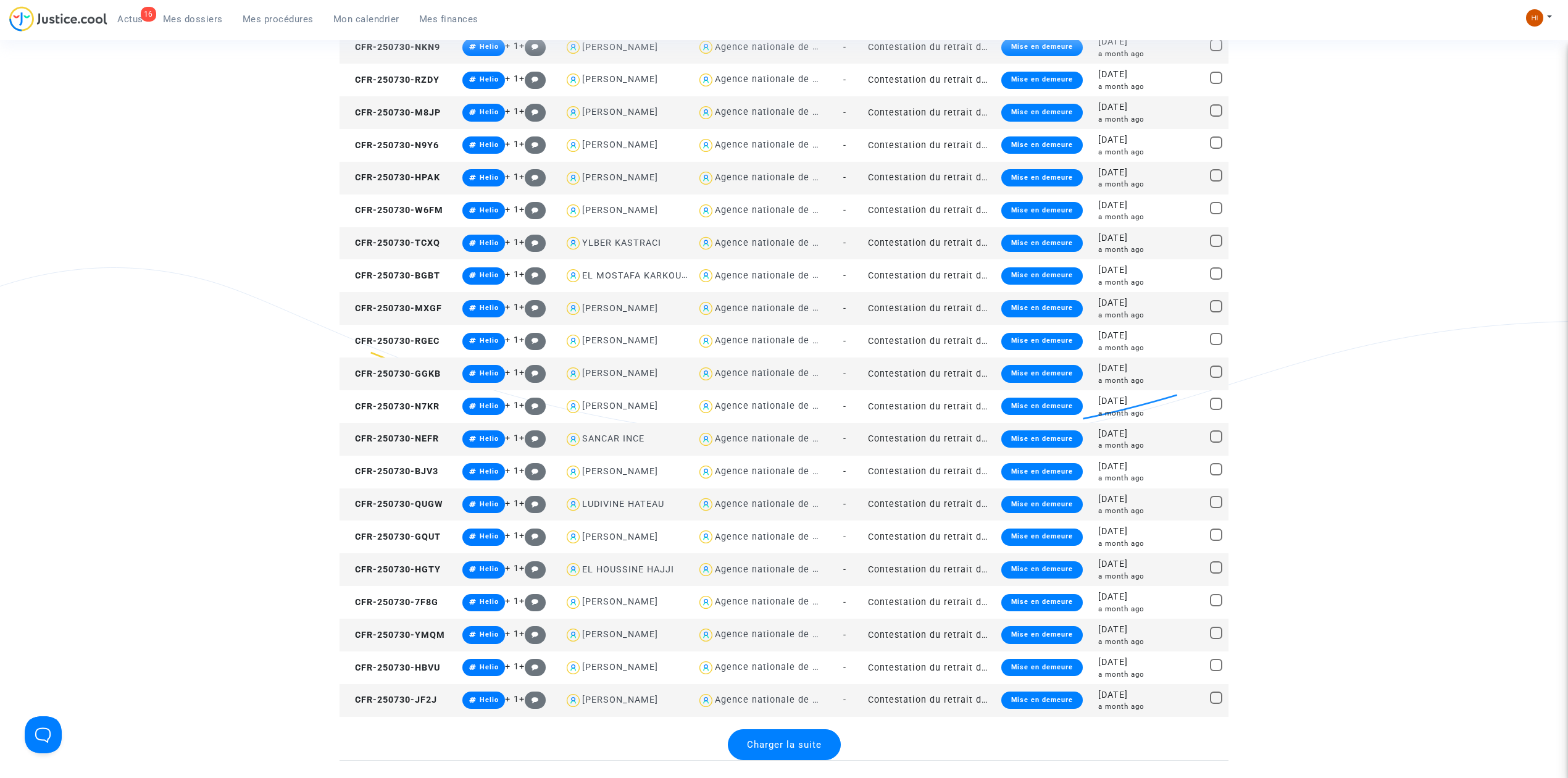
click at [780, 733] on div "Charger la suite" at bounding box center [784, 745] width 113 height 31
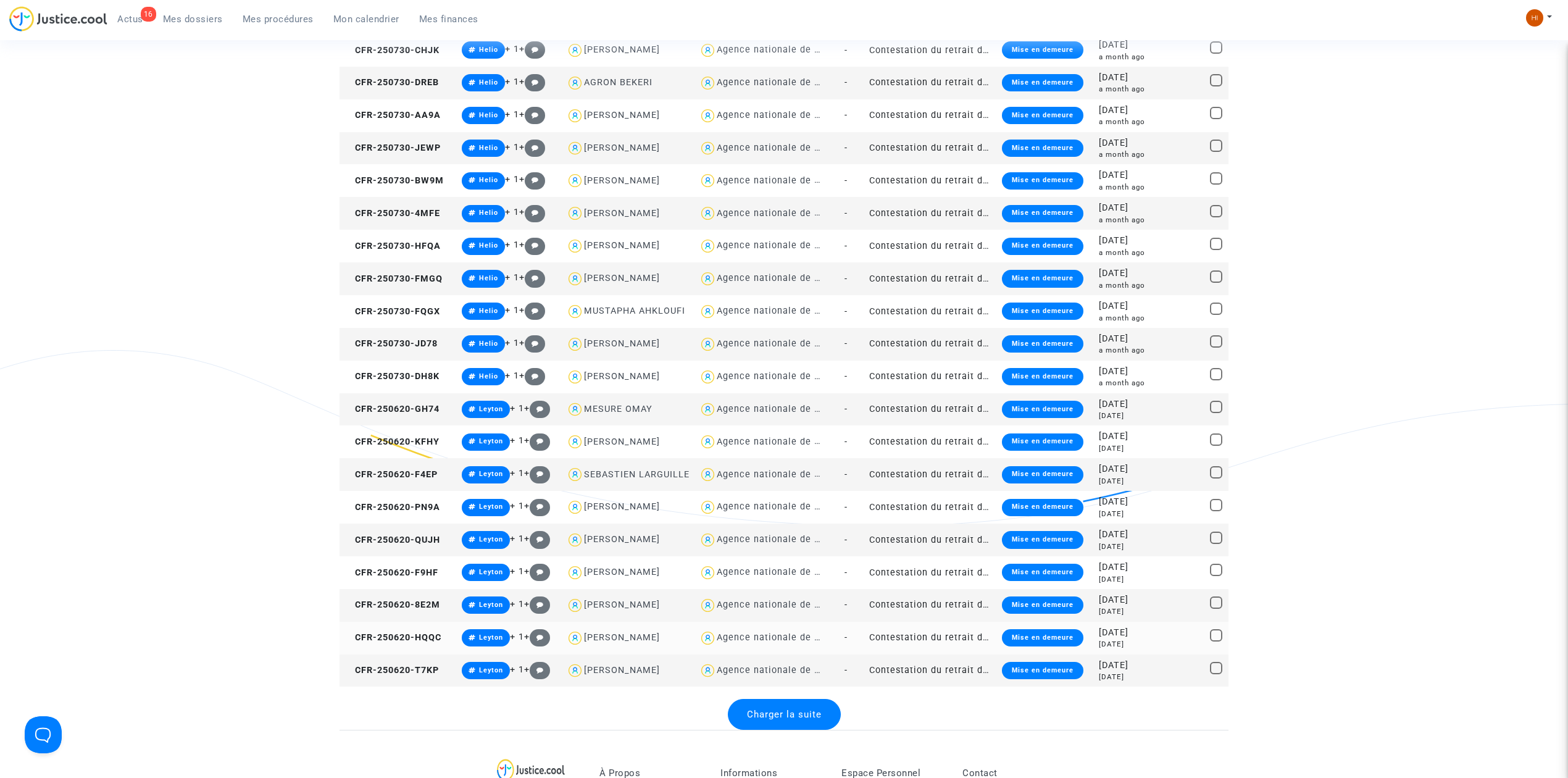
scroll to position [4608, 0]
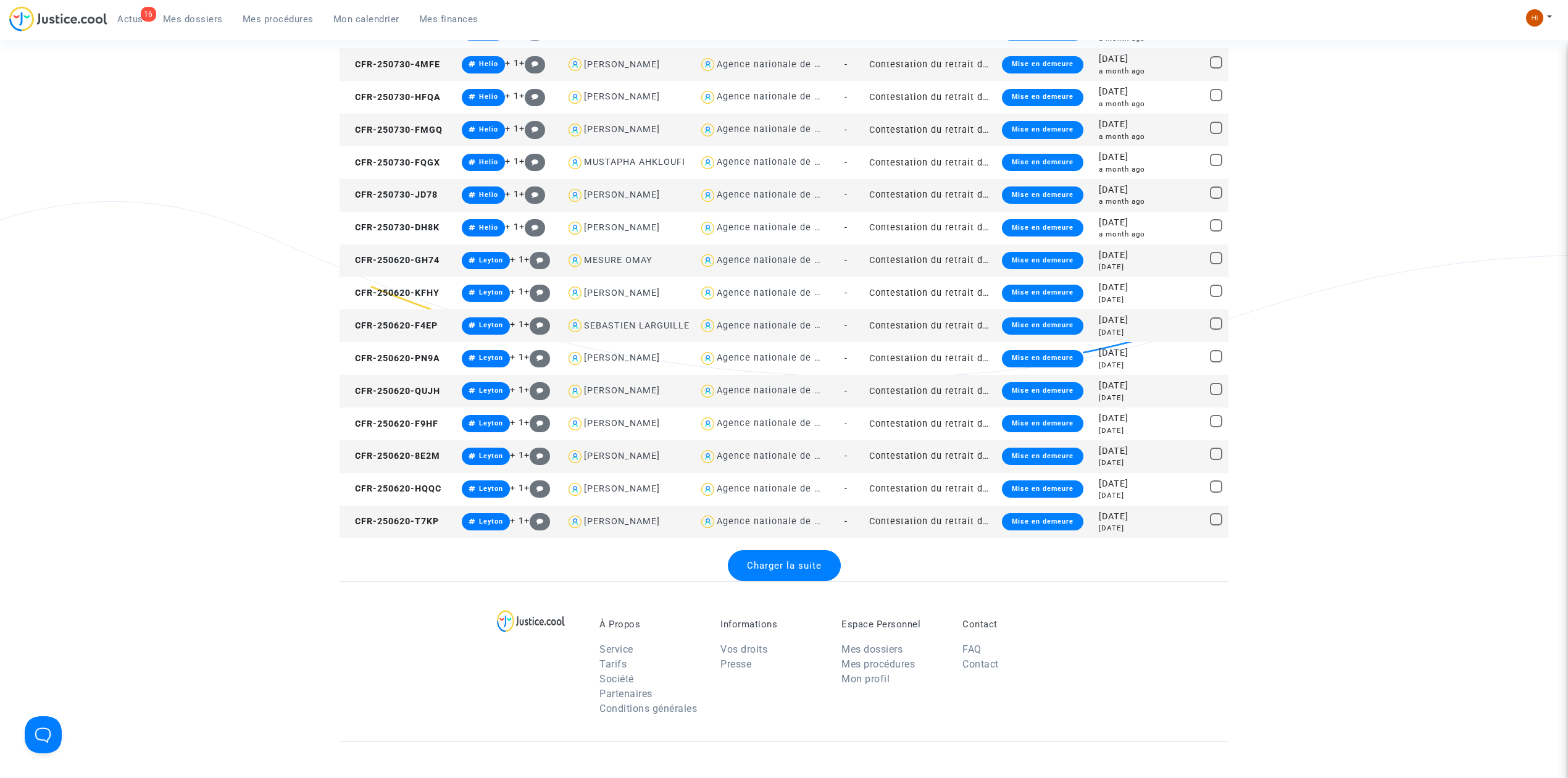
click at [778, 567] on span "Charger la suite" at bounding box center [784, 566] width 75 height 11
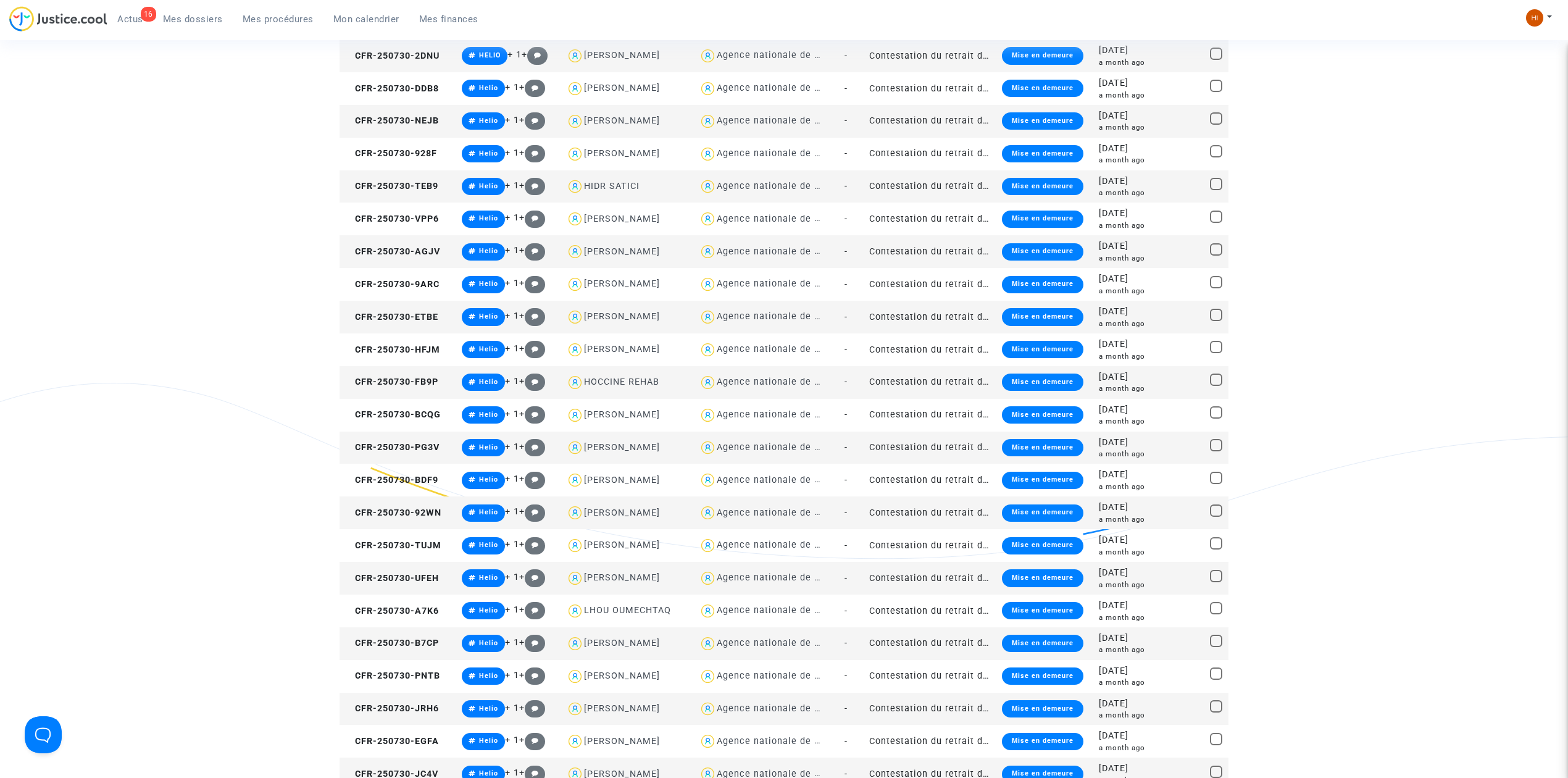
scroll to position [1316, 0]
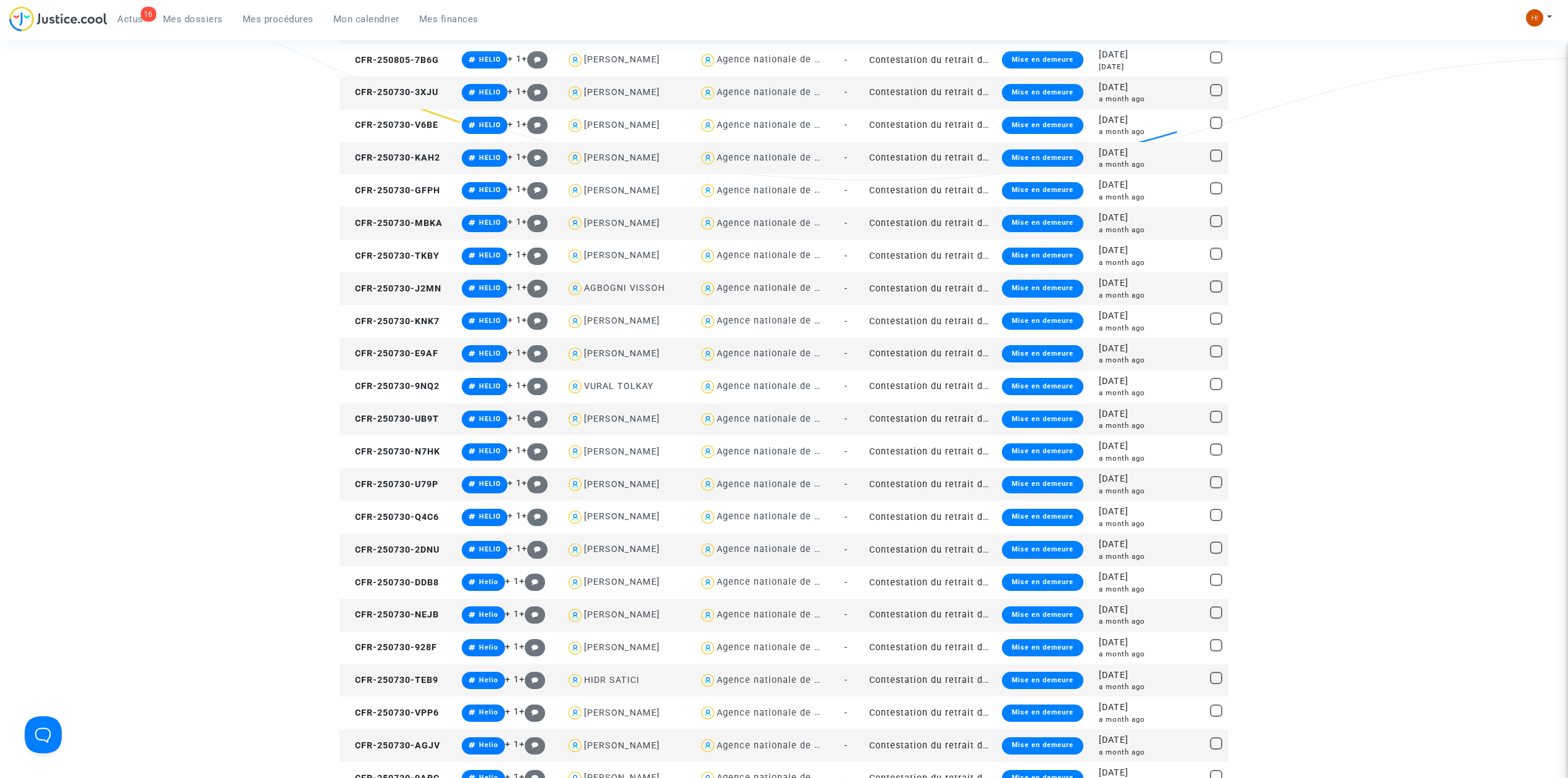
drag, startPoint x: 208, startPoint y: 11, endPoint x: 263, endPoint y: 23, distance: 56.3
click at [208, 11] on link "Mes dossiers" at bounding box center [192, 19] width 80 height 18
click at [201, 18] on span "Mes dossiers" at bounding box center [192, 19] width 60 height 11
click at [201, 16] on span "Mes dossiers" at bounding box center [192, 19] width 60 height 11
click at [202, 16] on span "Mes dossiers" at bounding box center [192, 19] width 60 height 11
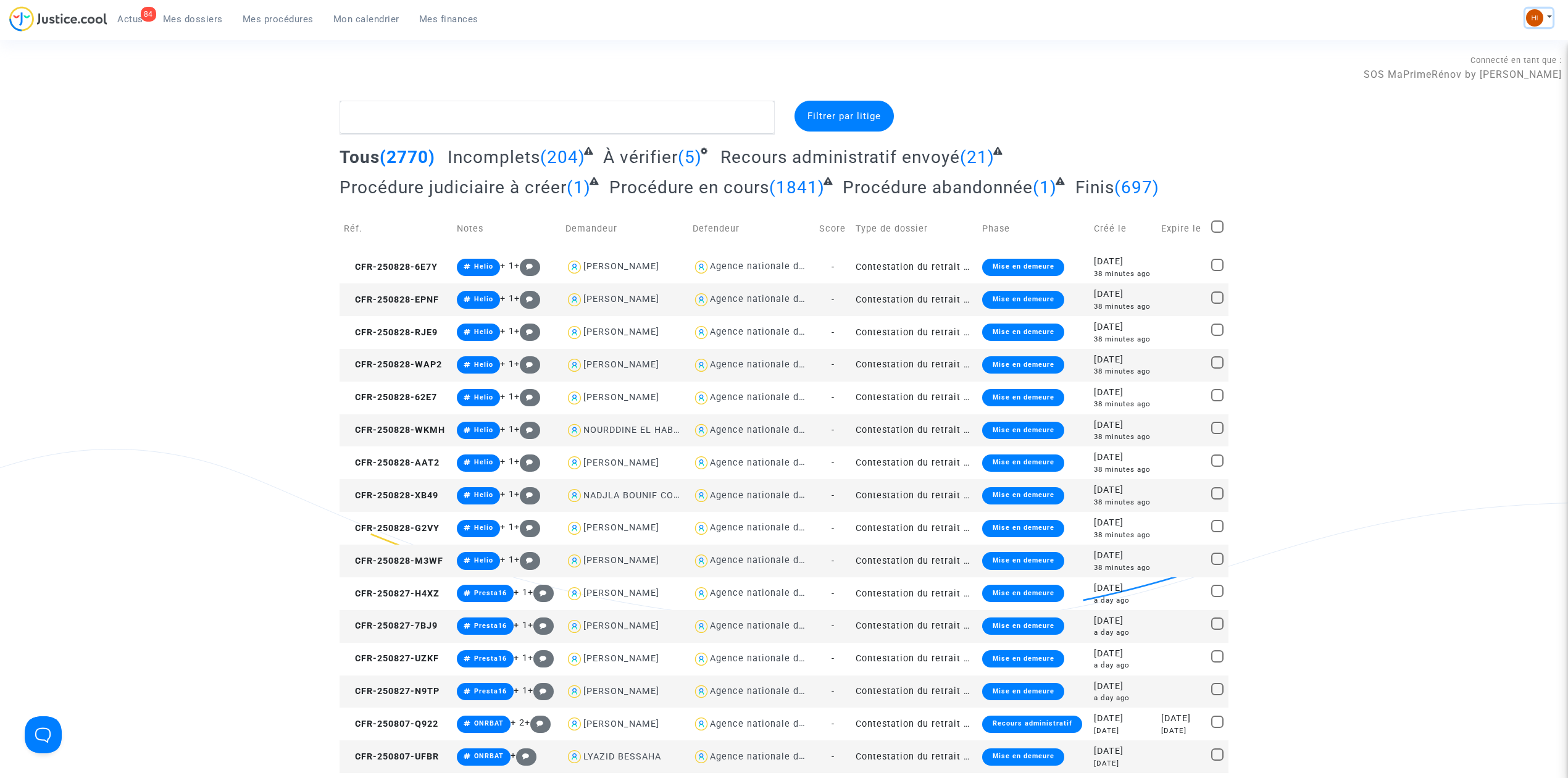
click at [1529, 18] on img at bounding box center [1534, 18] width 17 height 17
click at [1519, 63] on link "Changer de compte" at bounding box center [1489, 64] width 124 height 20
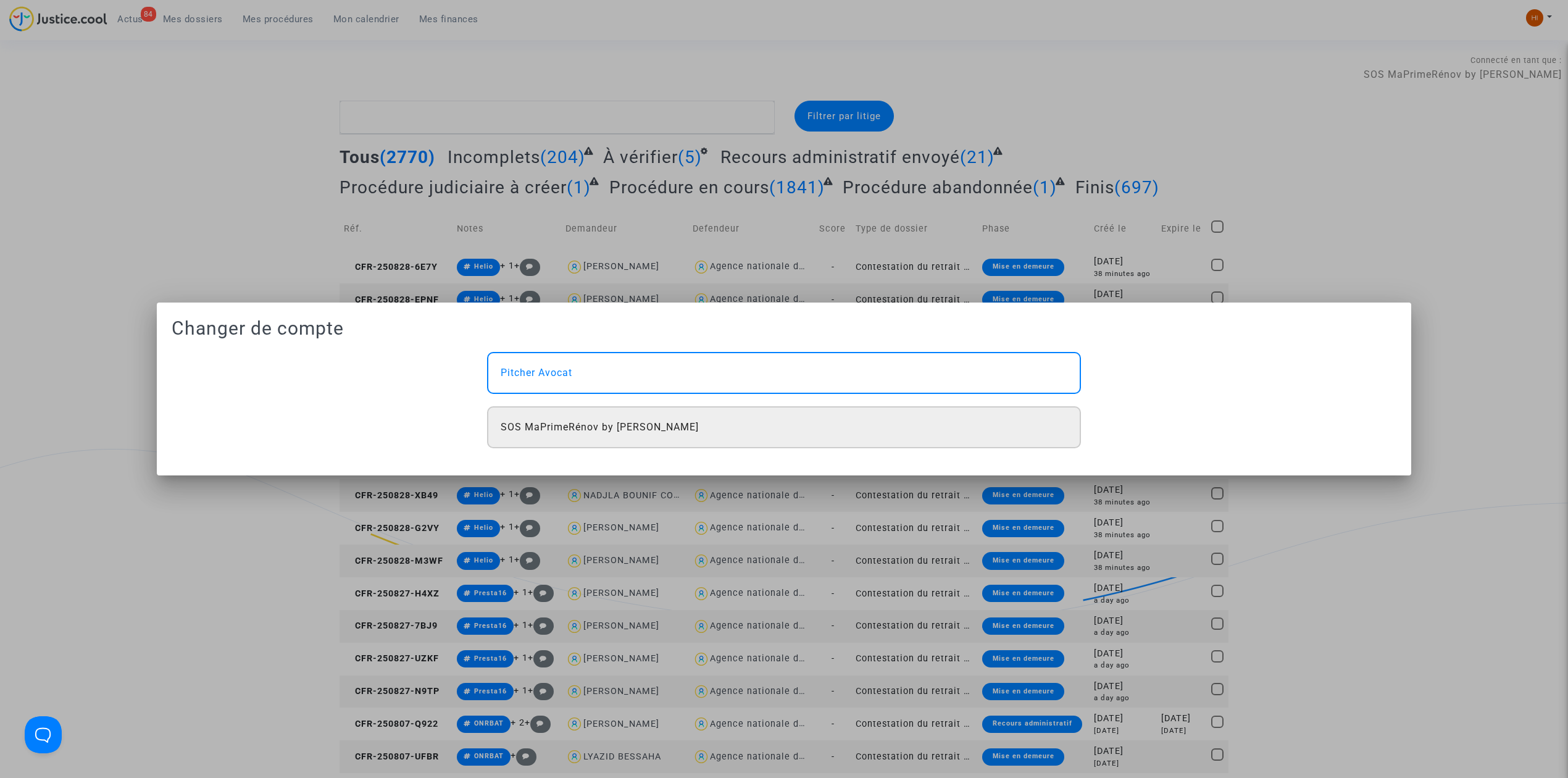
click at [876, 439] on div "SOS MaPrimeRénov by [PERSON_NAME]" at bounding box center [784, 426] width 594 height 42
